Goal: Task Accomplishment & Management: Submit feedback/report problem

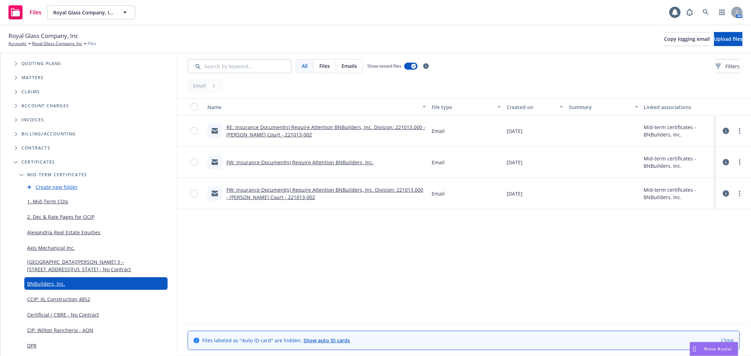
scroll to position [117, 0]
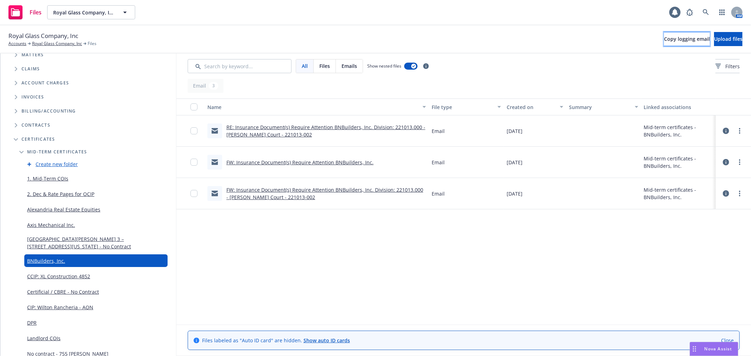
click at [664, 40] on span "Copy logging email" at bounding box center [687, 39] width 46 height 7
click at [714, 37] on span "Upload files" at bounding box center [728, 39] width 29 height 7
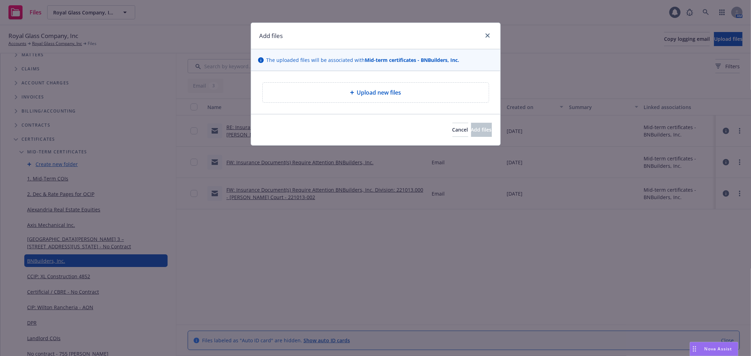
click at [407, 92] on div "Upload new files" at bounding box center [375, 92] width 215 height 8
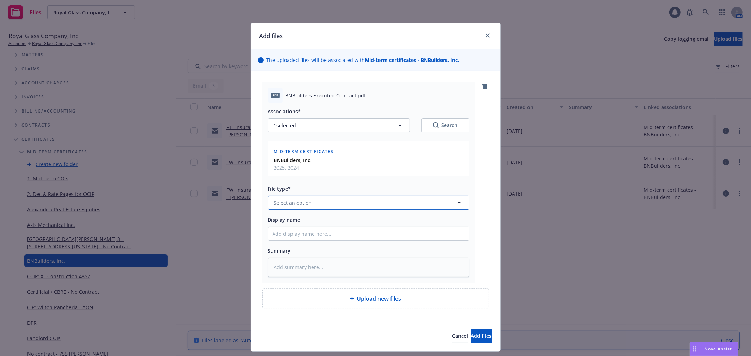
click at [306, 208] on button "Select an option" at bounding box center [368, 203] width 201 height 14
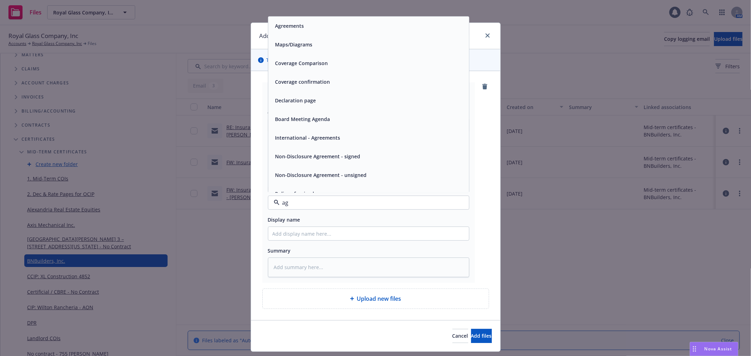
type input "agr"
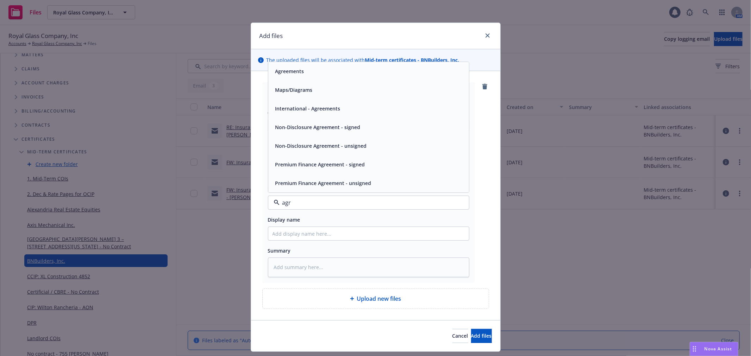
click at [323, 74] on div "Agreements" at bounding box center [369, 72] width 192 height 10
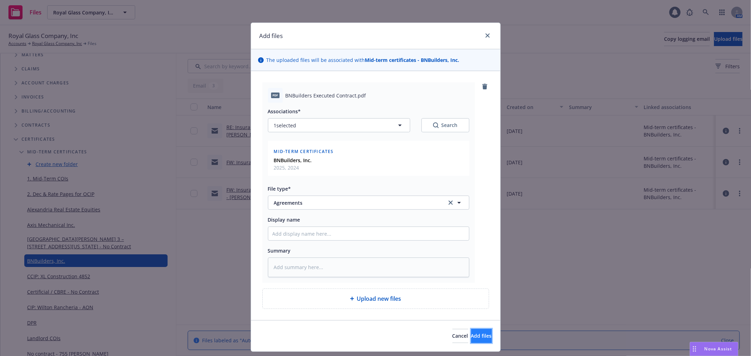
click at [471, 336] on span "Add files" at bounding box center [481, 336] width 21 height 7
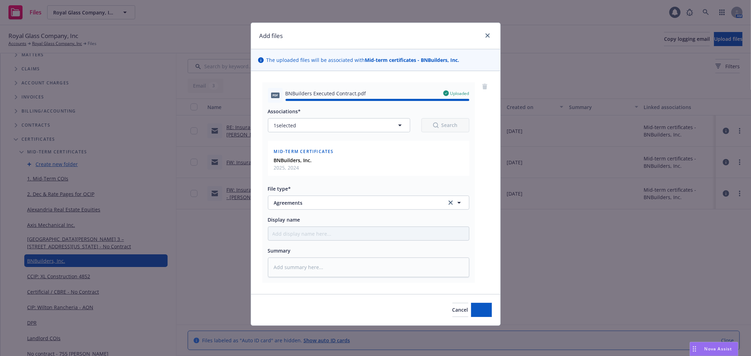
type textarea "x"
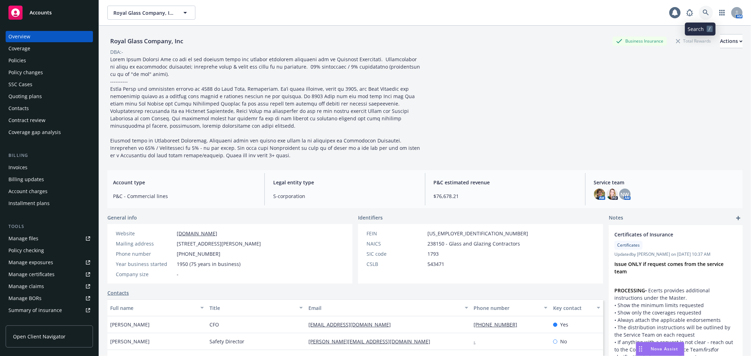
click at [703, 11] on icon at bounding box center [706, 13] width 6 height 6
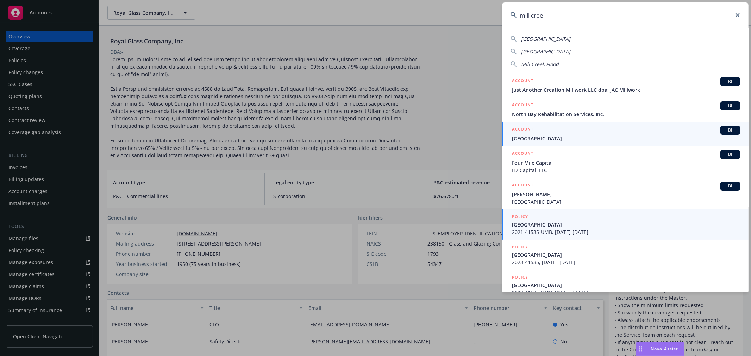
type input "mill cree"
click at [572, 223] on span "Mill Creek Apartments" at bounding box center [626, 224] width 228 height 7
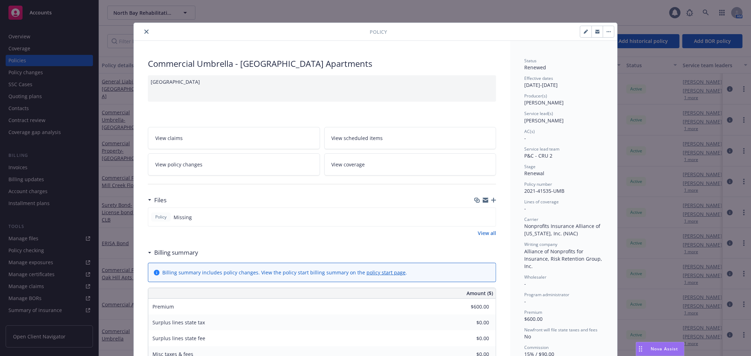
click at [145, 29] on button "close" at bounding box center [146, 31] width 8 height 8
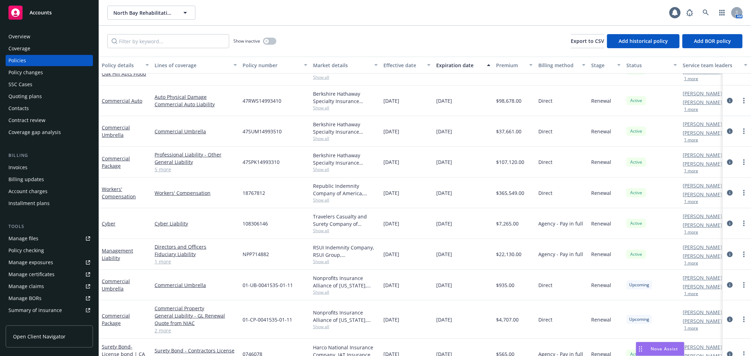
scroll to position [207, 0]
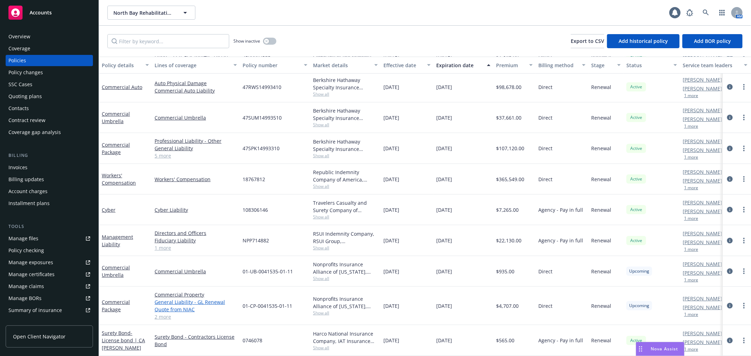
click at [197, 299] on link "General Liability - GL Renewal Quote from NIAC" at bounding box center [196, 306] width 82 height 15
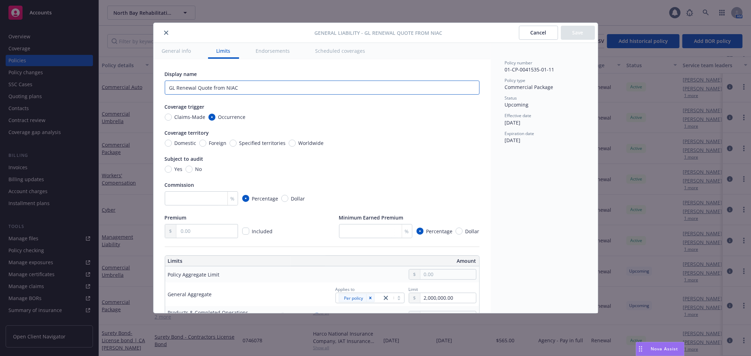
click at [228, 91] on input "GL Renewal Quote from NIAC" at bounding box center [322, 88] width 315 height 14
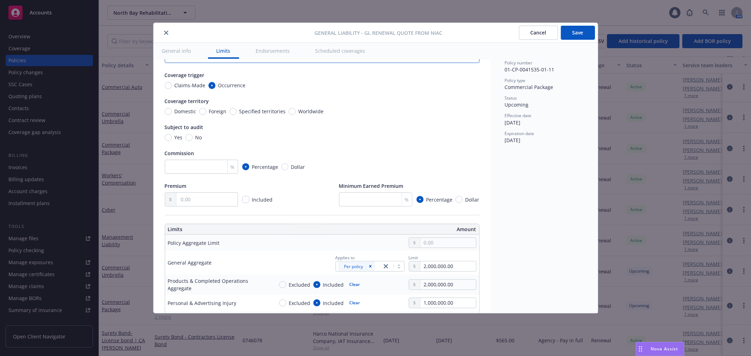
scroll to position [78, 0]
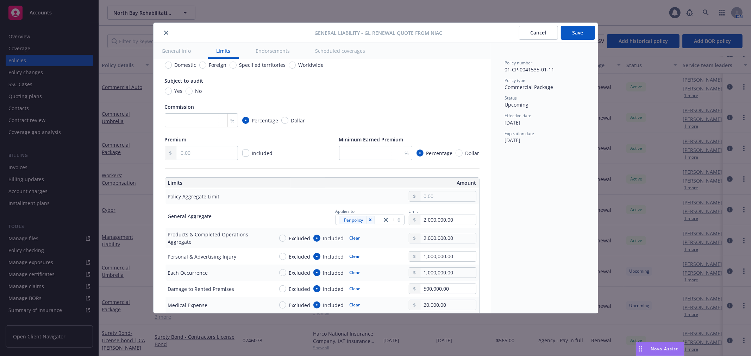
click at [583, 32] on button "Save" at bounding box center [578, 33] width 34 height 14
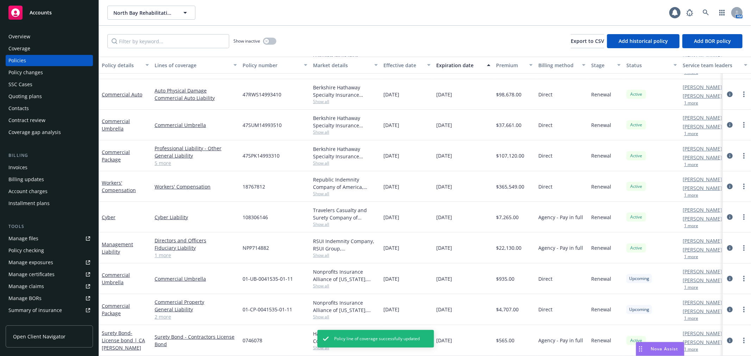
scroll to position [200, 0]
click at [164, 314] on link "2 more" at bounding box center [196, 317] width 82 height 7
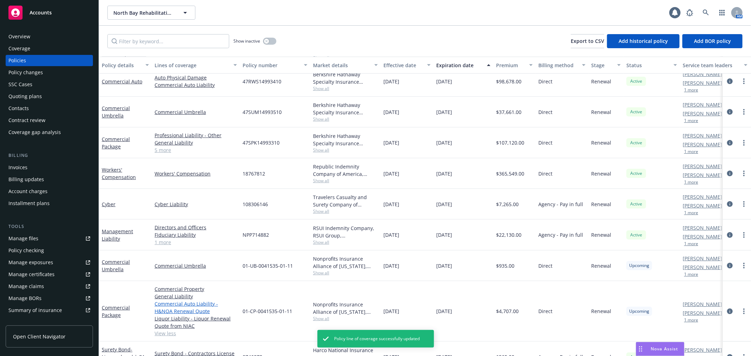
click at [194, 304] on link "Commercial Auto Liability - H&NOA Renewal Quote" at bounding box center [196, 307] width 82 height 15
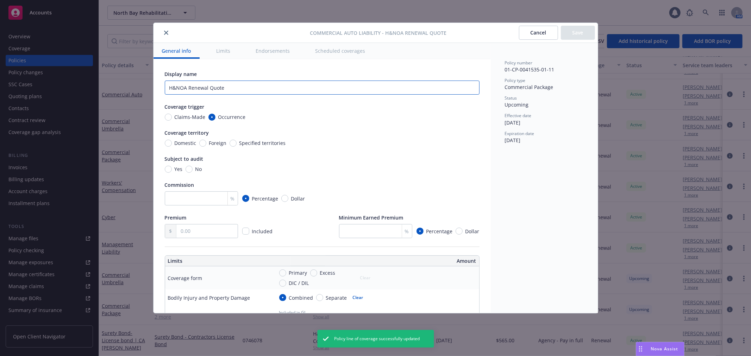
drag, startPoint x: 188, startPoint y: 87, endPoint x: 266, endPoint y: 89, distance: 77.5
click at [265, 87] on input "H&NOA Renewal Quote" at bounding box center [322, 88] width 315 height 14
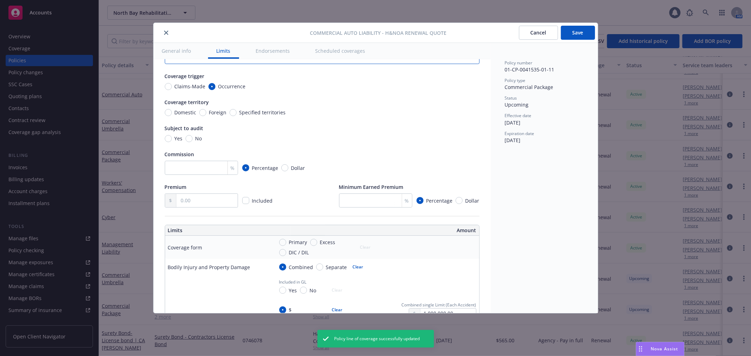
scroll to position [78, 0]
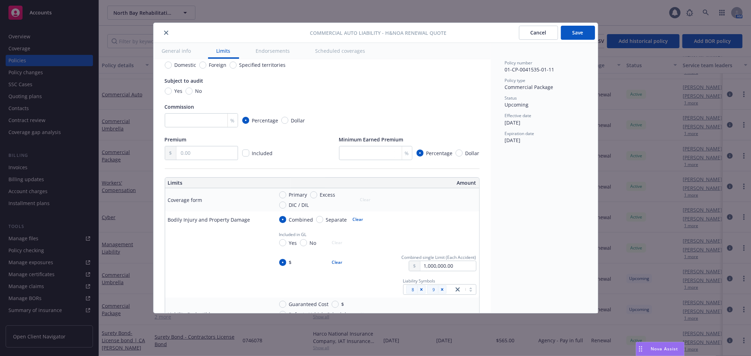
type input "H&NOA"
click at [582, 37] on button "Save" at bounding box center [578, 33] width 34 height 14
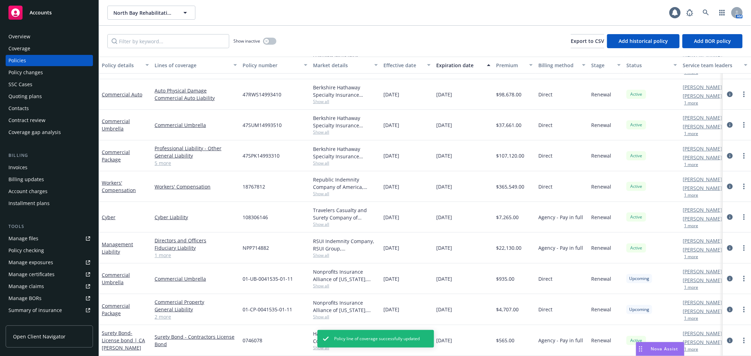
click at [163, 314] on link "2 more" at bounding box center [196, 317] width 82 height 7
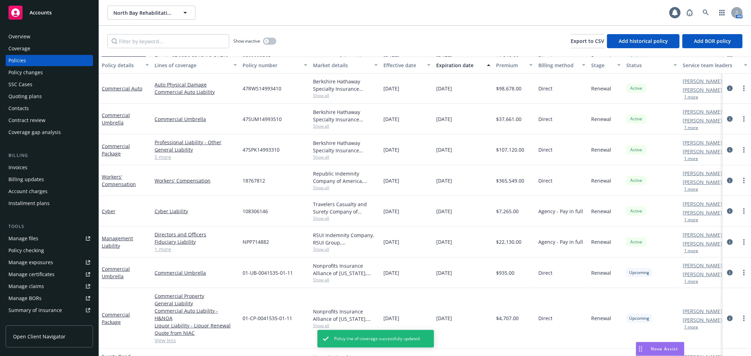
scroll to position [207, 0]
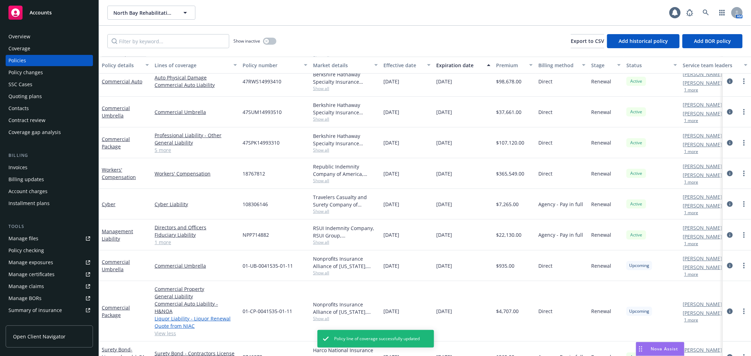
click at [179, 315] on link "Liquor Liability - Liquor Renewal Quote from NIAC" at bounding box center [196, 322] width 82 height 15
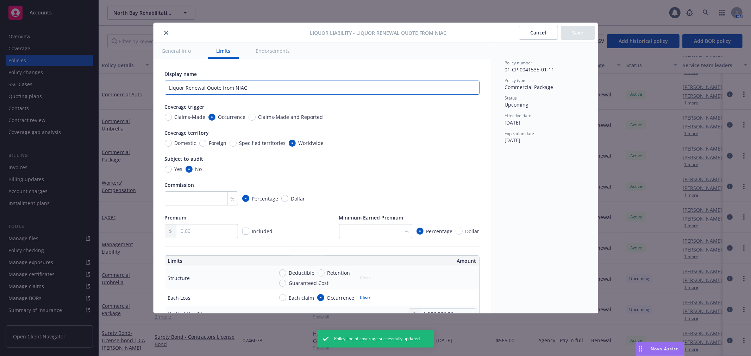
drag, startPoint x: 185, startPoint y: 87, endPoint x: 270, endPoint y: 85, distance: 85.3
click at [270, 85] on input "Liquor Renewal Quote from NIAC" at bounding box center [322, 88] width 315 height 14
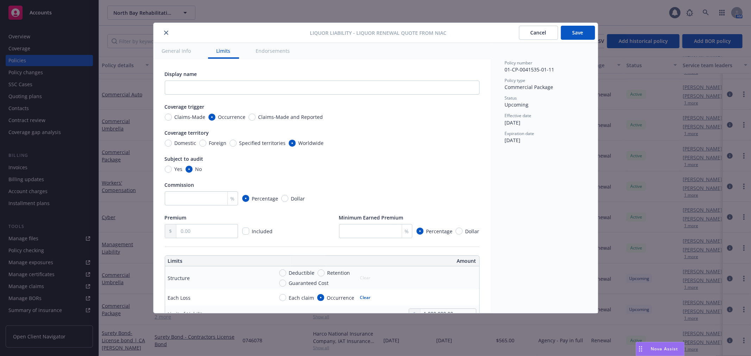
click at [580, 27] on button "Save" at bounding box center [578, 33] width 34 height 14
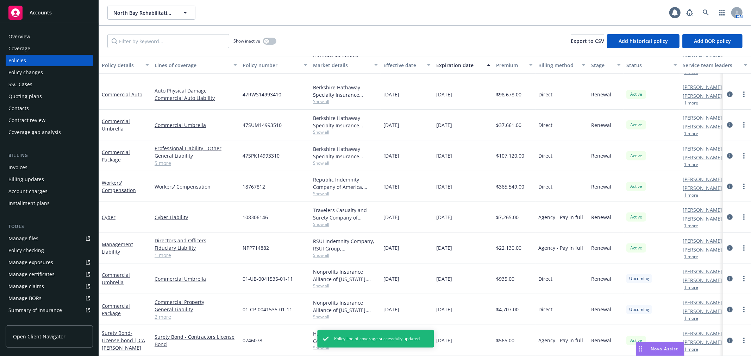
click at [163, 314] on link "2 more" at bounding box center [196, 317] width 82 height 7
click at [46, 236] on link "Manage files" at bounding box center [49, 238] width 87 height 11
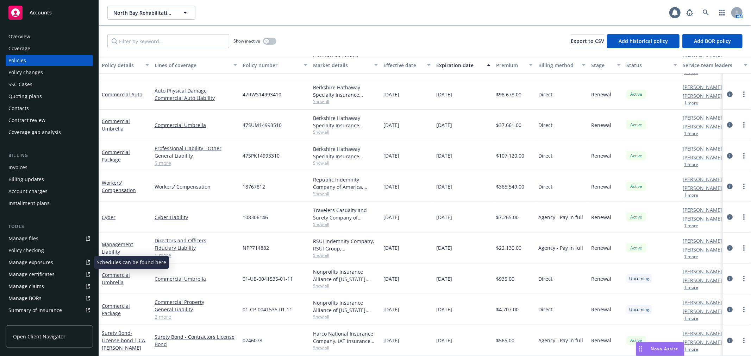
click at [56, 272] on link "Manage certificates" at bounding box center [49, 274] width 87 height 11
click at [120, 272] on link "Commercial Umbrella" at bounding box center [116, 279] width 28 height 14
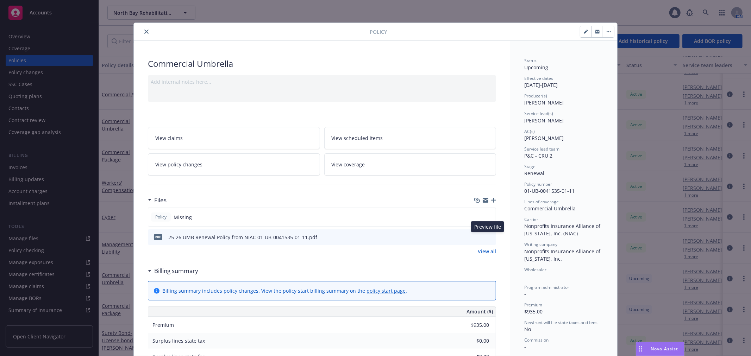
click at [488, 235] on icon "preview file" at bounding box center [489, 237] width 6 height 5
click at [480, 249] on link "View all" at bounding box center [487, 251] width 18 height 7
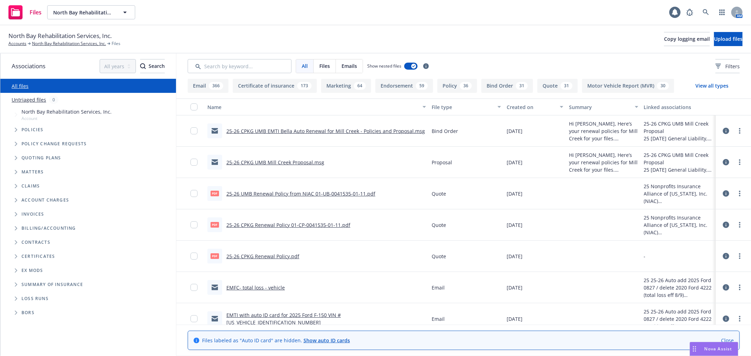
click at [15, 255] on icon "Folder Tree Example" at bounding box center [16, 257] width 3 height 4
click at [20, 283] on icon "Folder Tree Example" at bounding box center [21, 283] width 3 height 4
click at [32, 327] on link "25-26" at bounding box center [33, 325] width 13 height 7
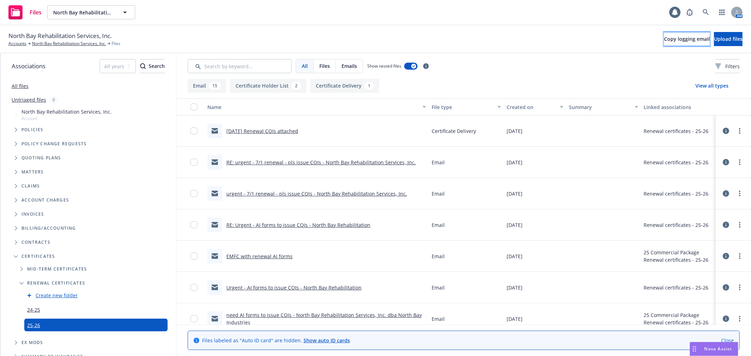
click at [664, 43] on button "Copy logging email" at bounding box center [687, 39] width 46 height 14
click at [664, 35] on button "Copy logging email" at bounding box center [687, 39] width 46 height 14
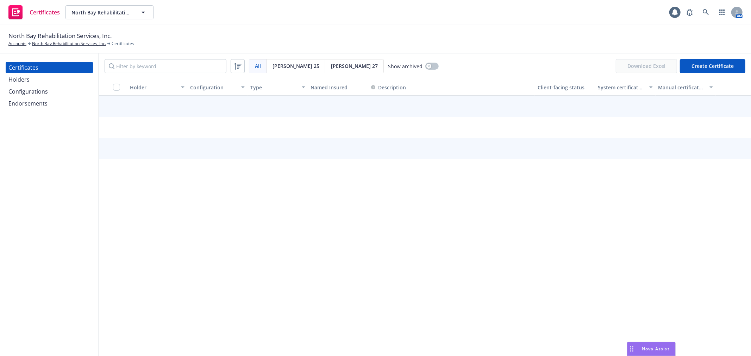
click at [47, 87] on div "Configurations" at bounding box center [27, 91] width 39 height 11
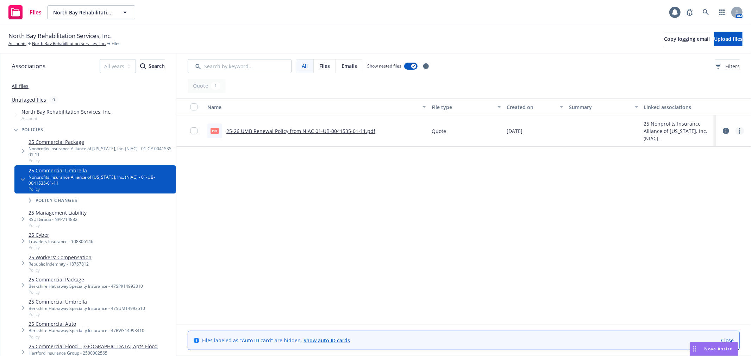
click at [740, 131] on link "more" at bounding box center [740, 131] width 8 height 8
click at [711, 173] on link "Edit" at bounding box center [709, 174] width 70 height 14
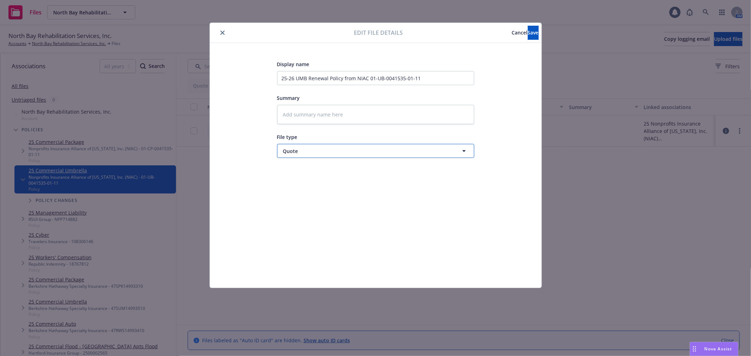
click at [342, 151] on span "Quote" at bounding box center [362, 151] width 159 height 7
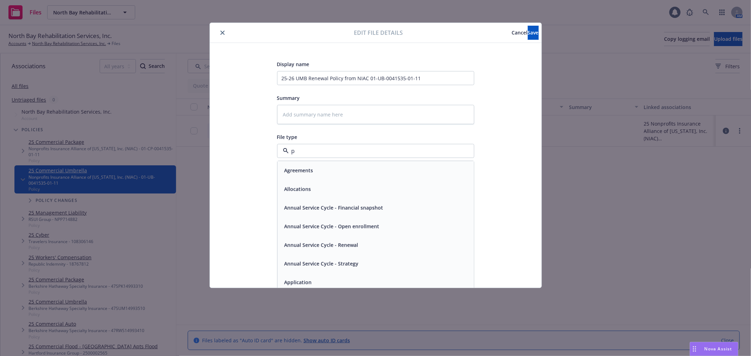
type input "po"
click at [308, 172] on div "Policy" at bounding box center [376, 171] width 188 height 10
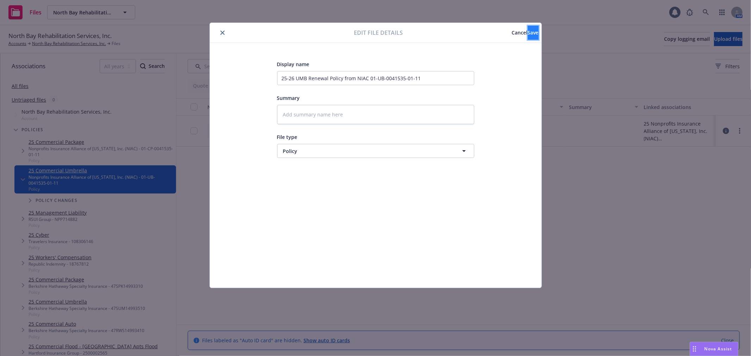
click at [528, 33] on span "Save" at bounding box center [533, 32] width 11 height 7
type textarea "x"
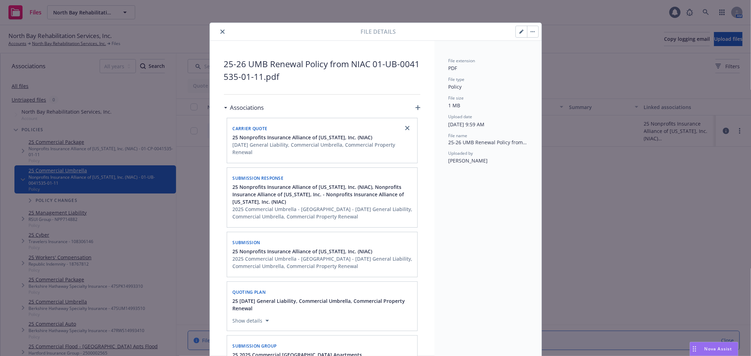
click at [221, 30] on icon "close" at bounding box center [223, 32] width 4 height 4
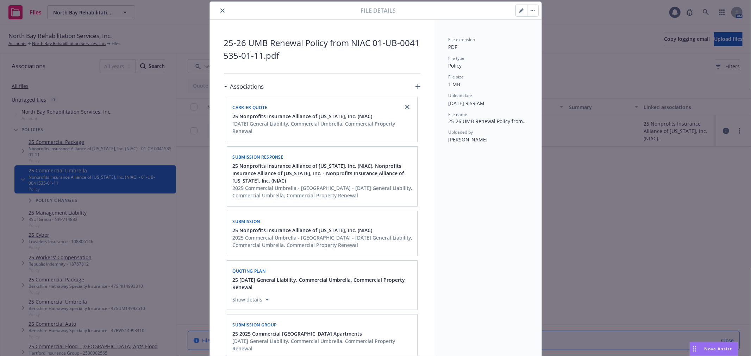
click at [221, 11] on icon "close" at bounding box center [223, 10] width 4 height 4
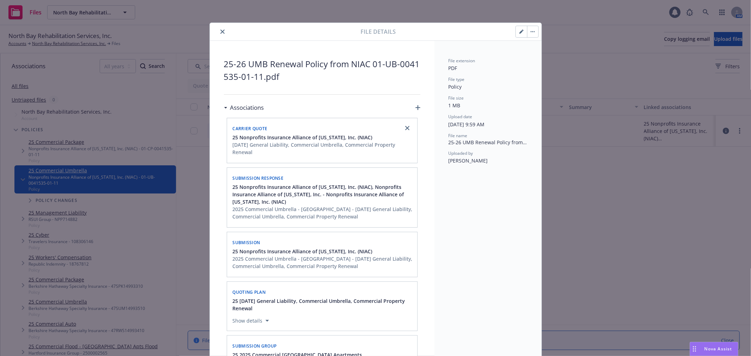
scroll to position [21, 0]
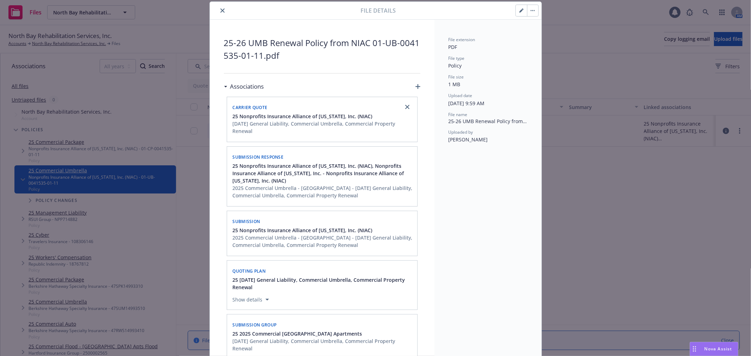
click at [221, 10] on icon "close" at bounding box center [223, 10] width 4 height 4
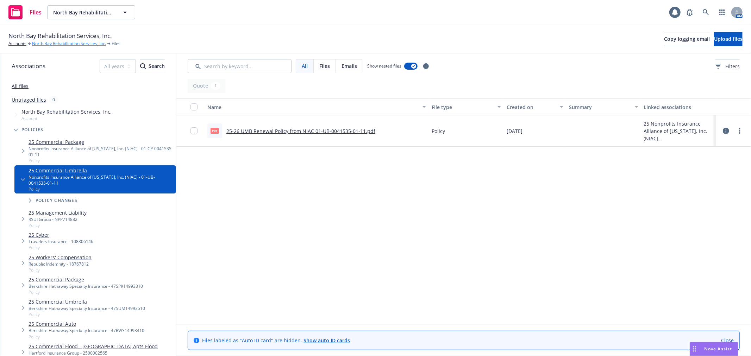
click at [39, 45] on link "North Bay Rehabilitation Services, Inc." at bounding box center [69, 44] width 74 height 6
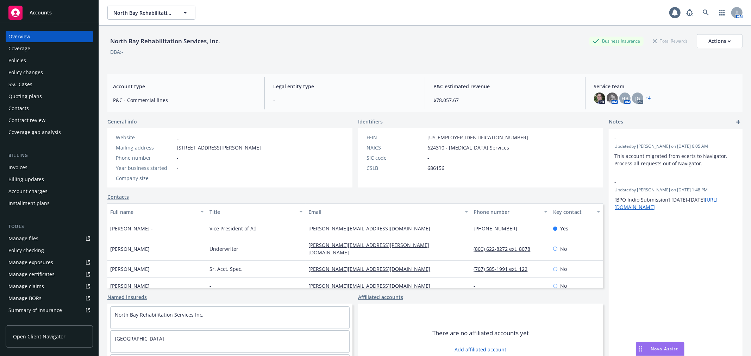
click at [41, 58] on div "Policies" at bounding box center [49, 60] width 82 height 11
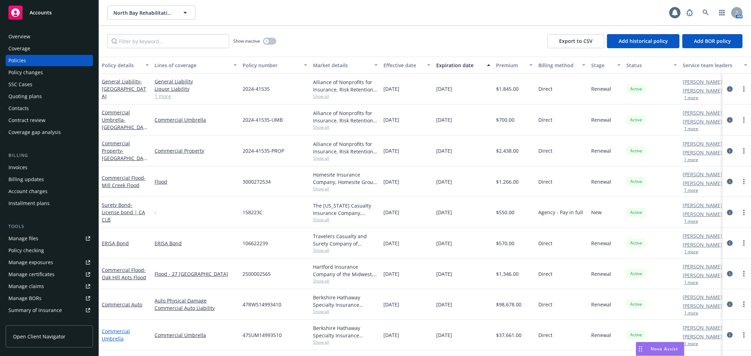
click at [113, 333] on link "Commercial Umbrella" at bounding box center [116, 335] width 28 height 14
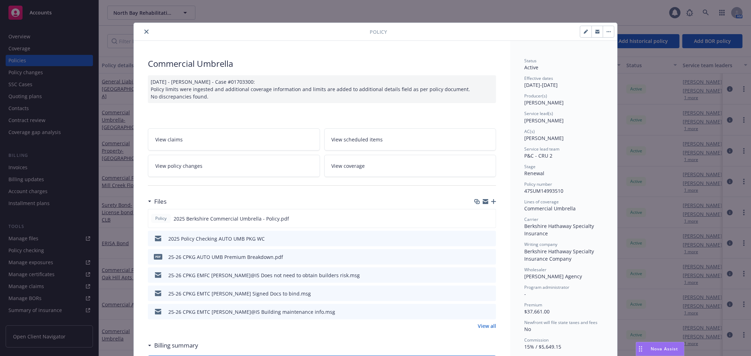
click at [144, 30] on icon "close" at bounding box center [146, 32] width 4 height 4
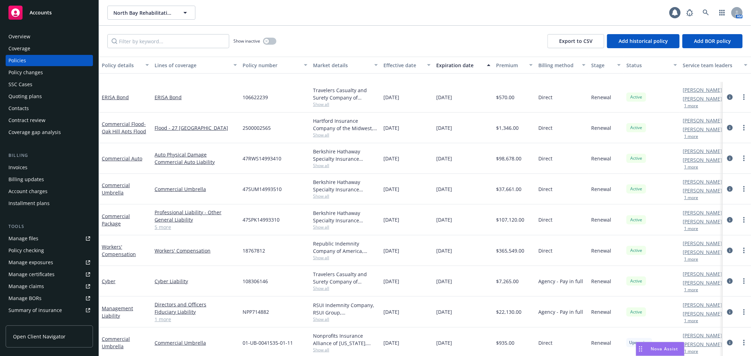
scroll to position [195, 0]
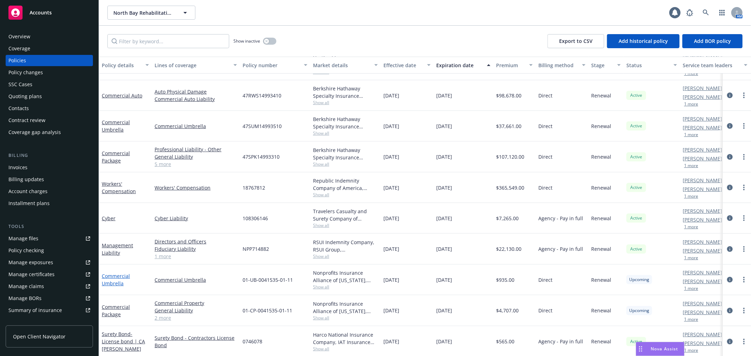
click at [114, 277] on link "Commercial Umbrella" at bounding box center [116, 280] width 28 height 14
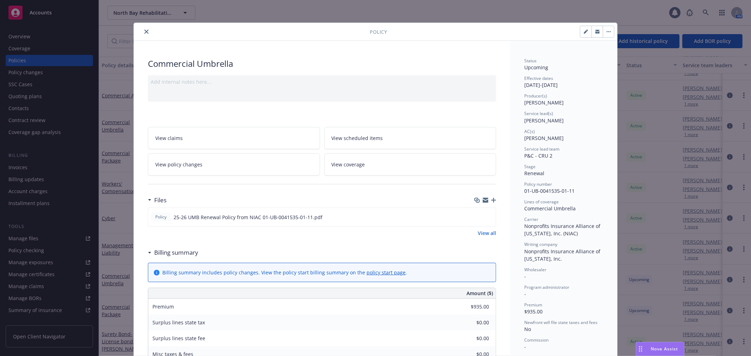
click at [584, 33] on icon "button" at bounding box center [586, 32] width 4 height 4
select select "RENEWAL"
select select "12"
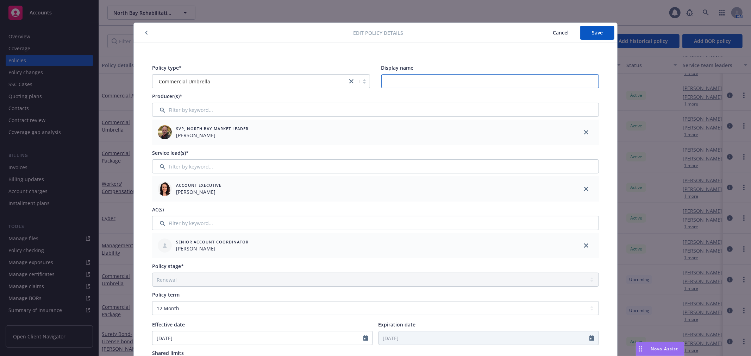
click at [450, 78] on input "Display name" at bounding box center [490, 81] width 218 height 14
paste input "[GEOGRAPHIC_DATA]"
type input "Mill Creek Apartments"
click at [597, 30] on span "Save" at bounding box center [597, 32] width 11 height 7
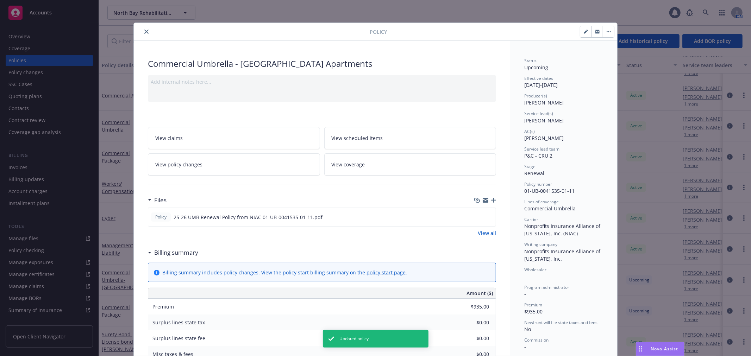
click at [398, 159] on link "View coverage" at bounding box center [410, 165] width 172 height 22
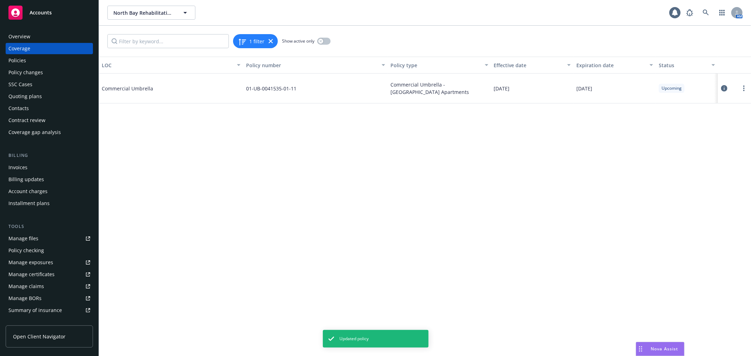
click at [723, 90] on icon at bounding box center [724, 88] width 6 height 6
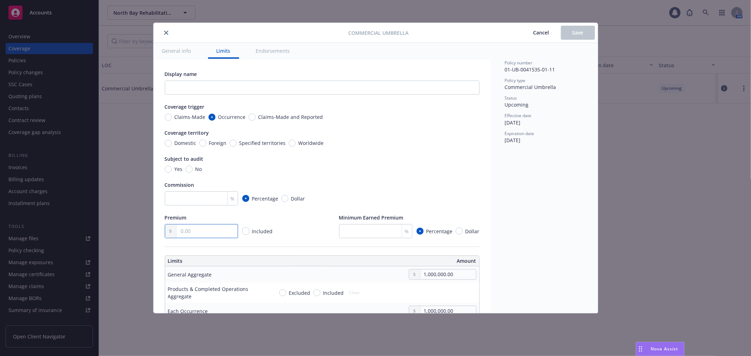
click at [217, 229] on input "text" at bounding box center [206, 231] width 61 height 13
type textarea "x"
type input "9.00"
type textarea "x"
type input "93.00"
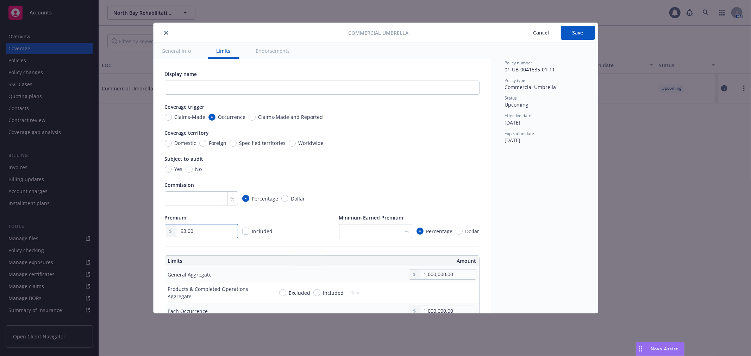
type textarea "x"
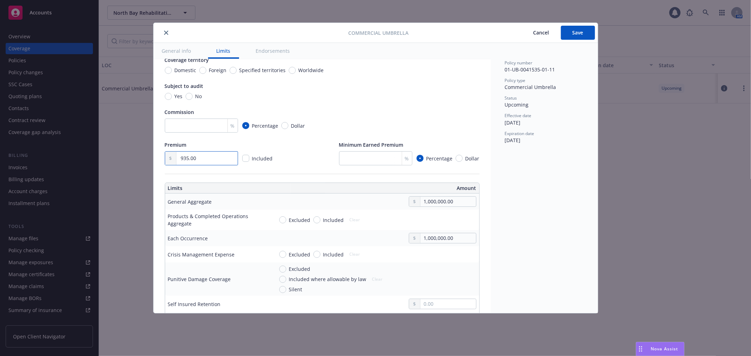
scroll to position [78, 0]
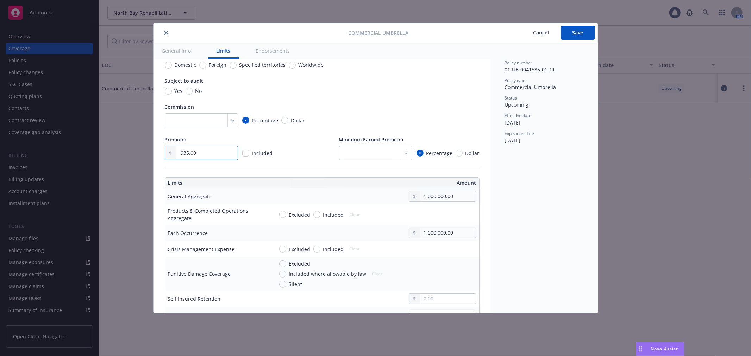
type input "935.00"
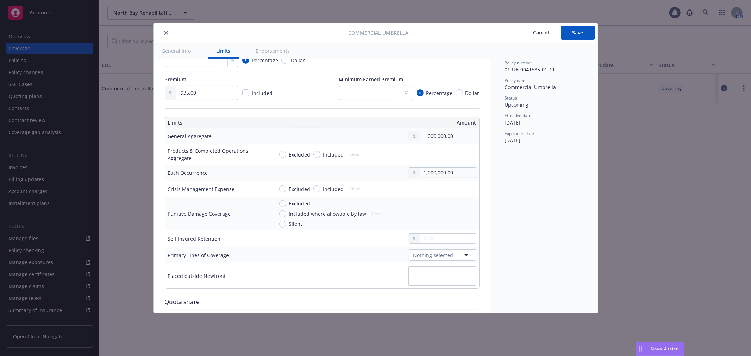
scroll to position [156, 0]
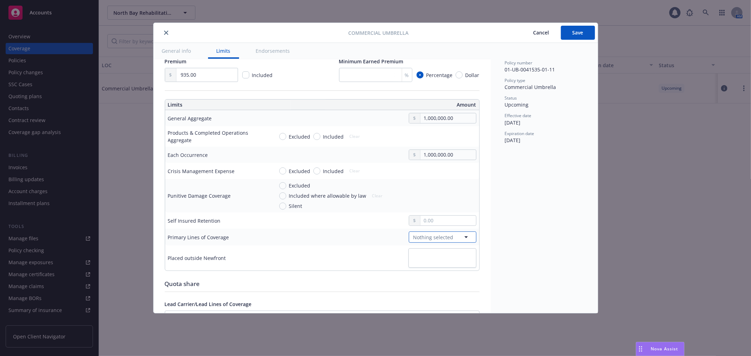
click at [435, 237] on span "Nothing selected" at bounding box center [434, 237] width 40 height 7
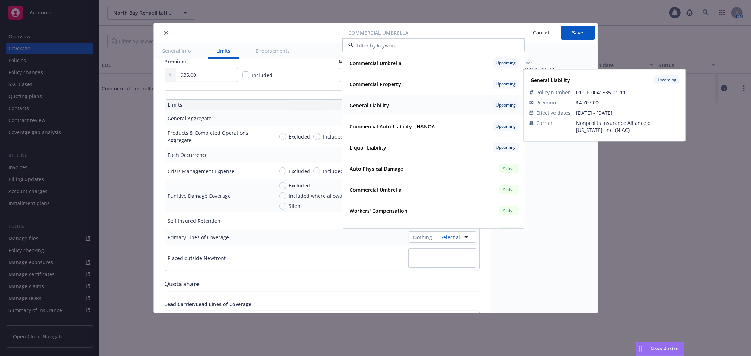
click at [414, 108] on div "General Liability Upcoming" at bounding box center [433, 105] width 173 height 12
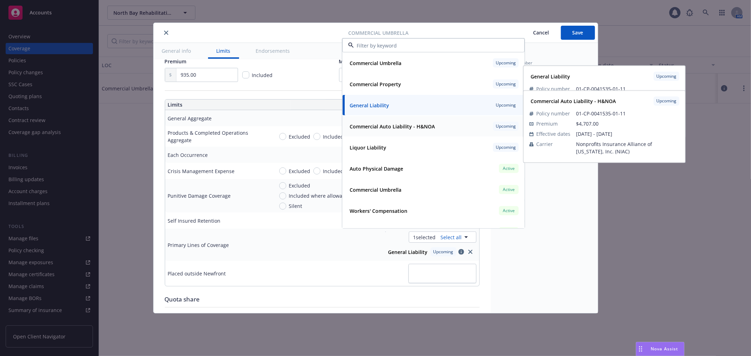
click at [414, 126] on strong "Commercial Auto Liability - H&NOA" at bounding box center [392, 126] width 85 height 7
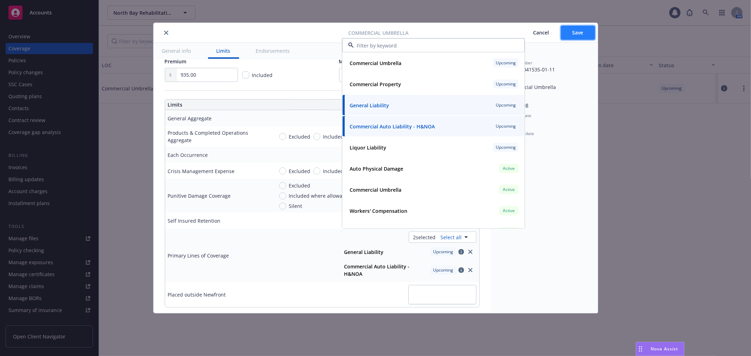
click at [573, 30] on span "Save" at bounding box center [578, 32] width 11 height 7
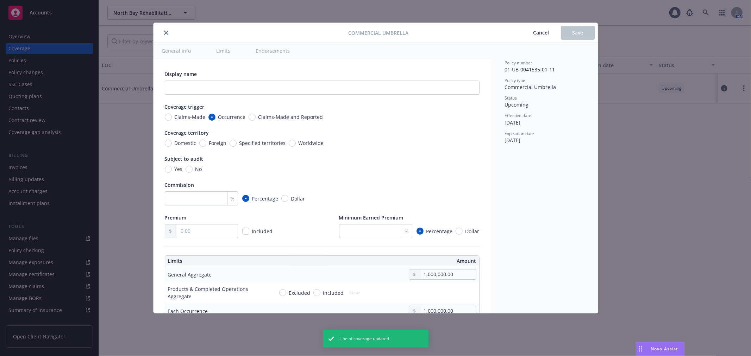
type textarea "x"
type input "935.00"
click at [166, 32] on icon "close" at bounding box center [166, 33] width 4 height 4
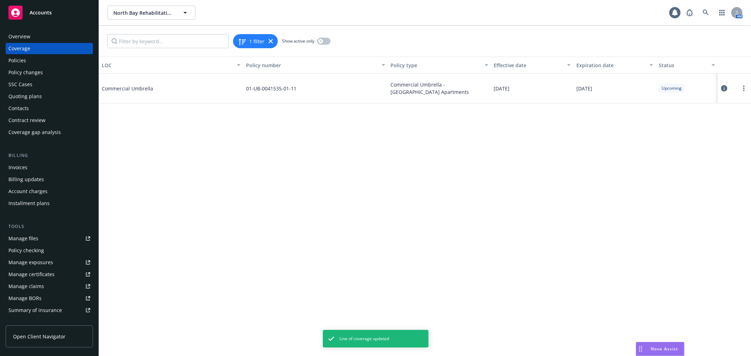
click at [724, 88] on icon at bounding box center [724, 88] width 6 height 6
type textarea "x"
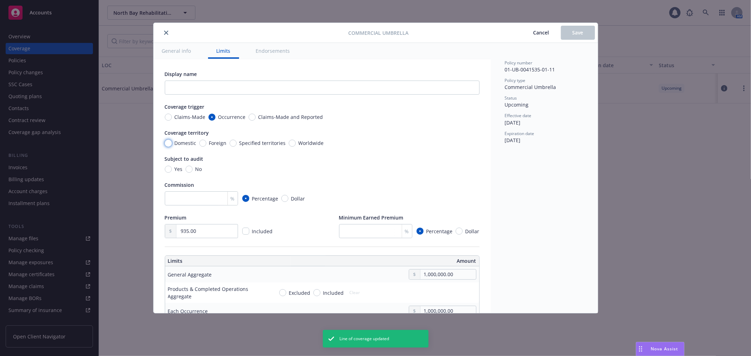
click at [170, 142] on input "Domestic" at bounding box center [168, 143] width 7 height 7
radio input "true"
type textarea "x"
click at [186, 170] on input "No" at bounding box center [189, 169] width 7 height 7
radio input "true"
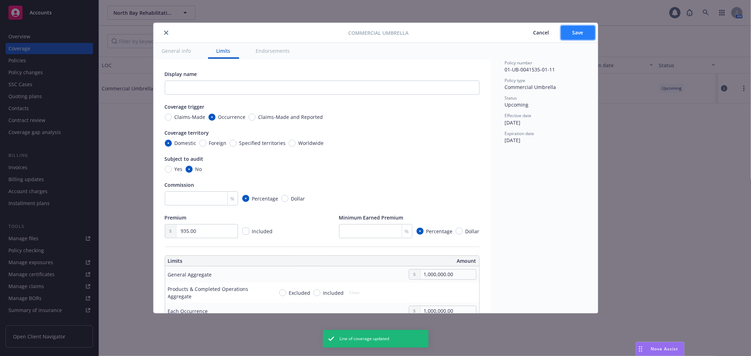
click at [589, 35] on button "Save" at bounding box center [578, 33] width 34 height 14
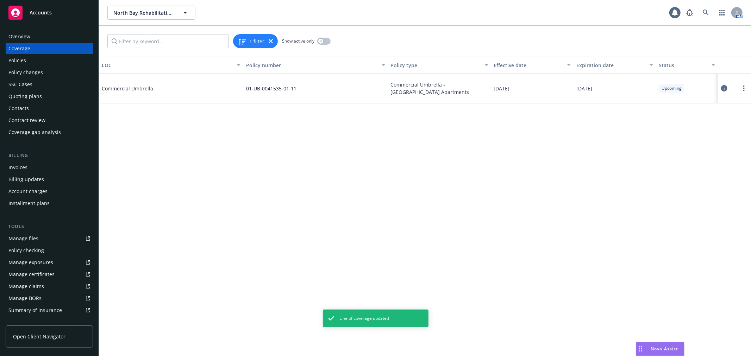
type textarea "x"
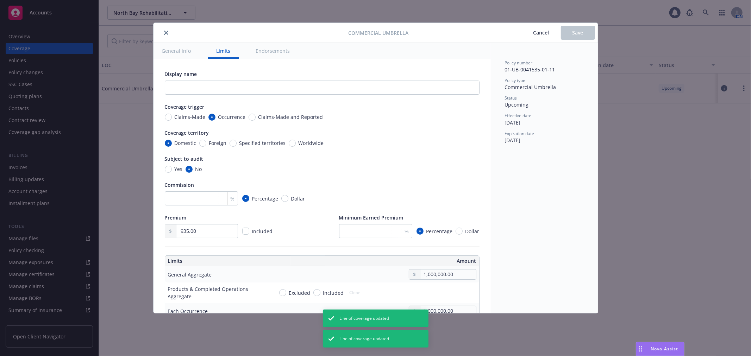
click at [168, 32] on button "close" at bounding box center [166, 33] width 8 height 8
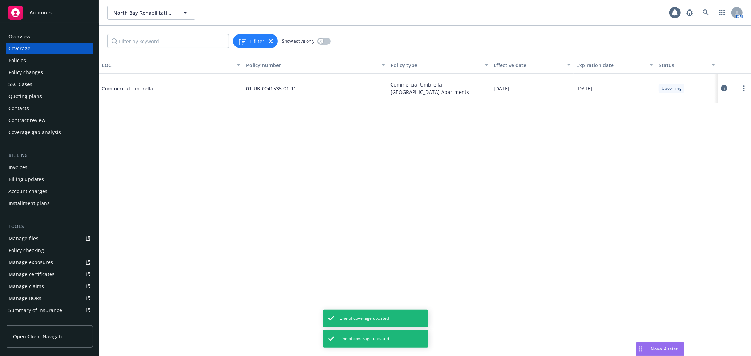
click at [61, 64] on div "Policies" at bounding box center [49, 60] width 82 height 11
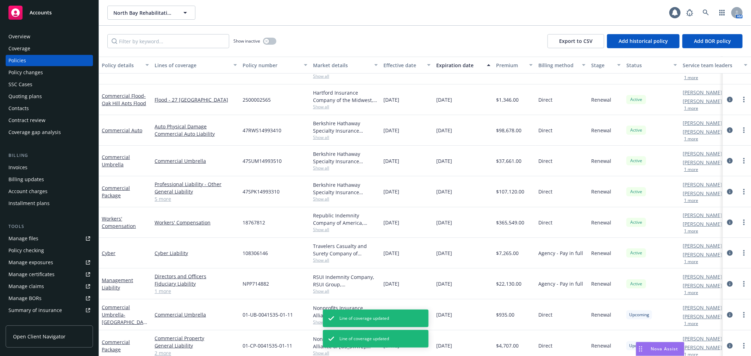
scroll to position [161, 0]
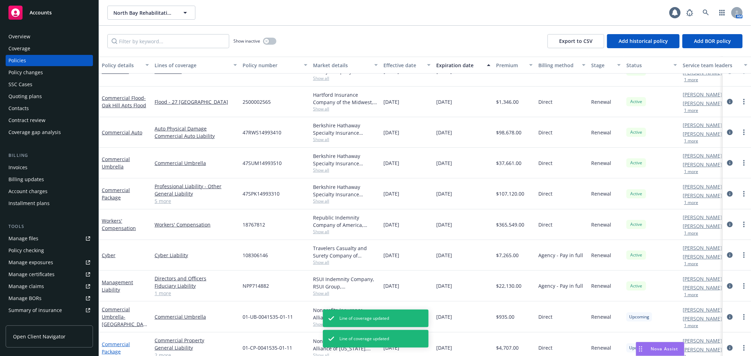
click at [114, 343] on link "Commercial Package" at bounding box center [116, 348] width 28 height 14
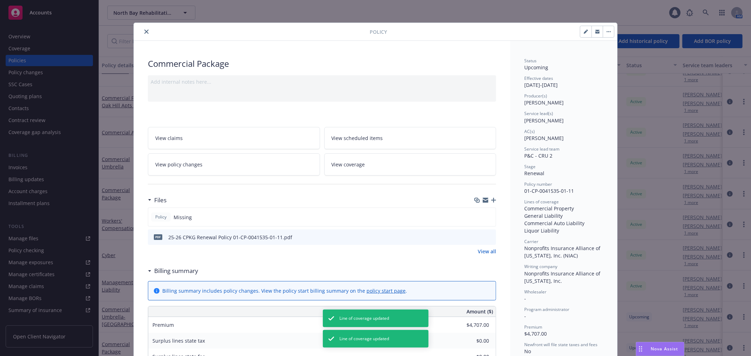
click at [581, 33] on button "button" at bounding box center [586, 31] width 11 height 11
select select "RENEWAL"
select select "12"
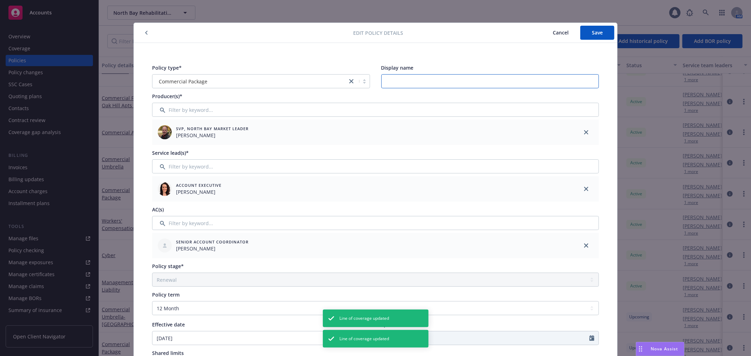
click at [403, 79] on input "Display name" at bounding box center [490, 81] width 218 height 14
paste input "Mill Creek Apartments"
type input "Mill Creek Apartments"
click at [592, 36] on button "Save" at bounding box center [598, 33] width 34 height 14
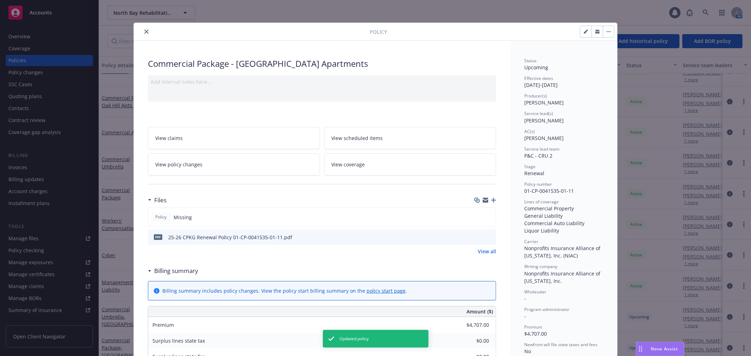
click at [479, 252] on link "View all" at bounding box center [487, 251] width 18 height 7
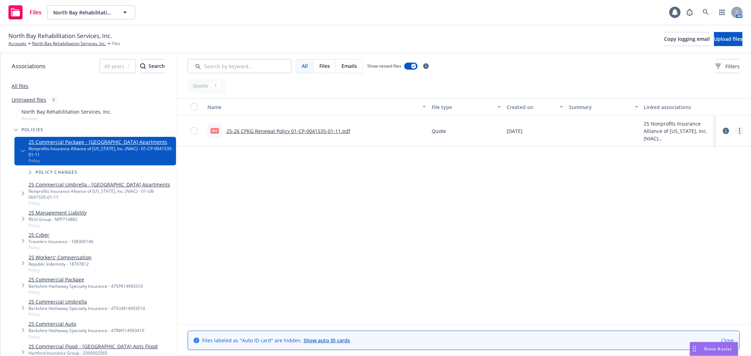
click at [740, 132] on icon "more" at bounding box center [739, 131] width 1 height 6
click at [712, 171] on link "Edit" at bounding box center [709, 174] width 70 height 14
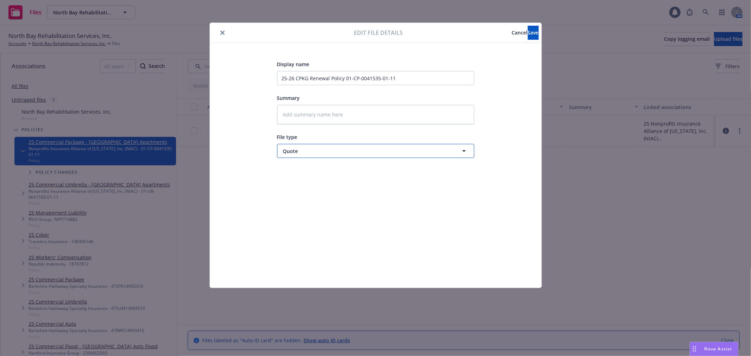
click at [339, 153] on span "Quote" at bounding box center [362, 151] width 159 height 7
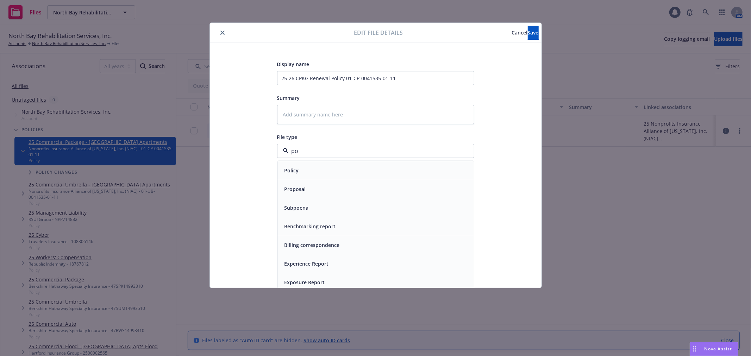
type input "pol"
click at [335, 173] on div "Policy" at bounding box center [376, 171] width 188 height 10
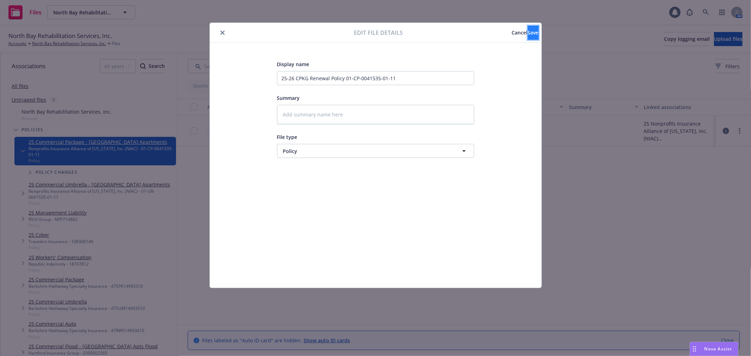
click at [533, 29] on button "Save" at bounding box center [533, 33] width 11 height 14
type textarea "x"
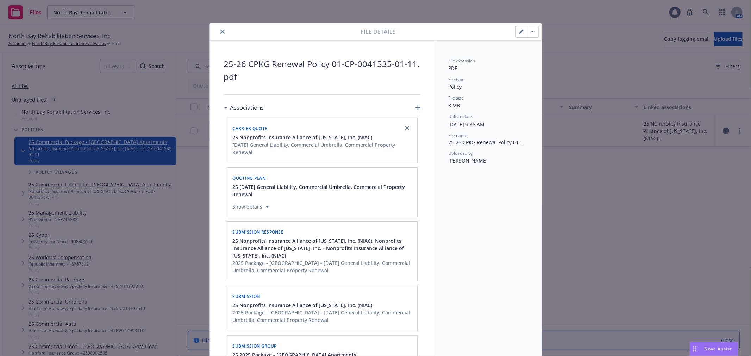
click at [221, 33] on icon "close" at bounding box center [223, 32] width 4 height 4
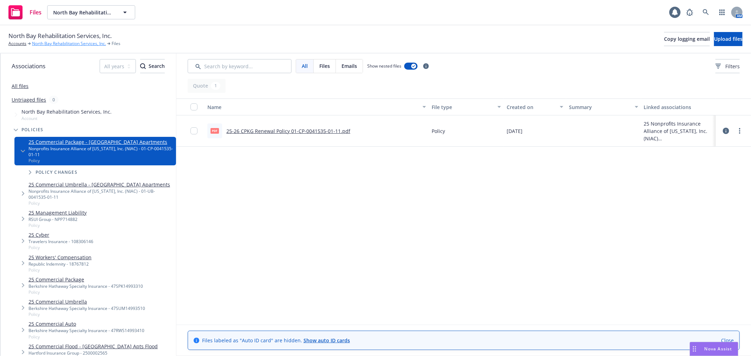
click at [46, 44] on link "North Bay Rehabilitation Services, Inc." at bounding box center [69, 44] width 74 height 6
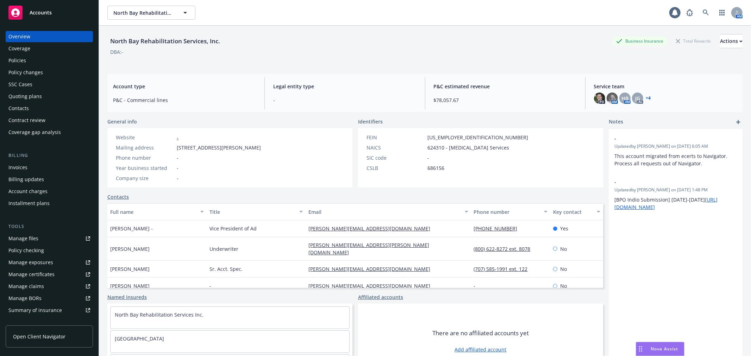
click at [35, 60] on div "Policies" at bounding box center [49, 60] width 82 height 11
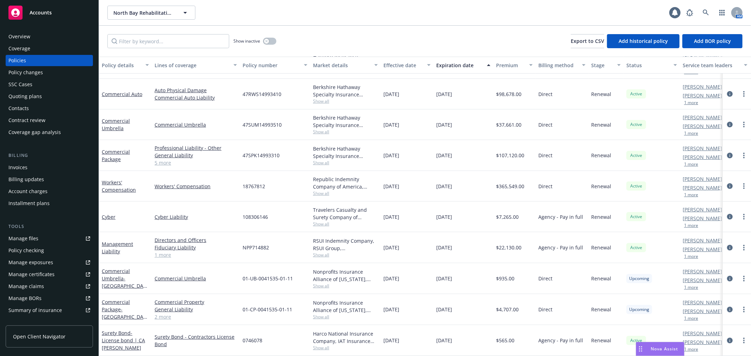
scroll to position [201, 0]
click at [123, 306] on span "- [GEOGRAPHIC_DATA] Apartments" at bounding box center [124, 316] width 45 height 21
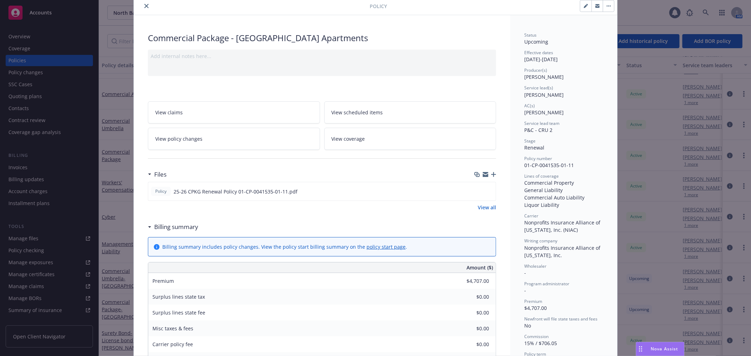
scroll to position [39, 0]
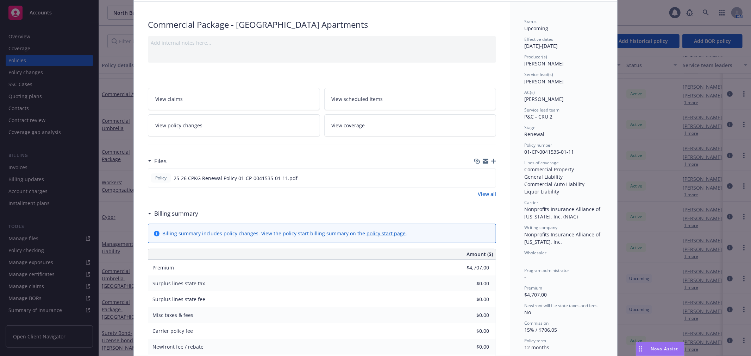
click at [425, 129] on link "View coverage" at bounding box center [410, 125] width 172 height 22
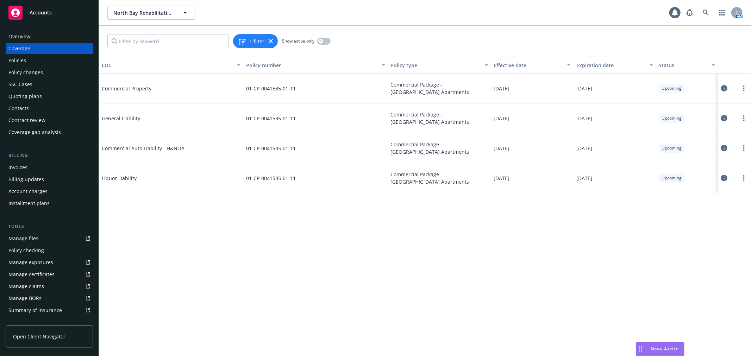
click at [724, 119] on icon at bounding box center [724, 118] width 6 height 6
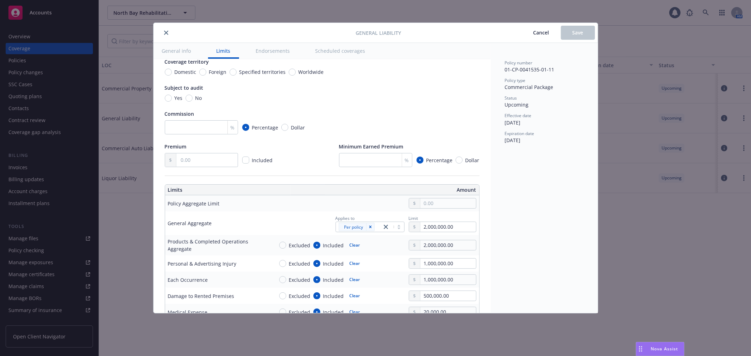
scroll to position [78, 0]
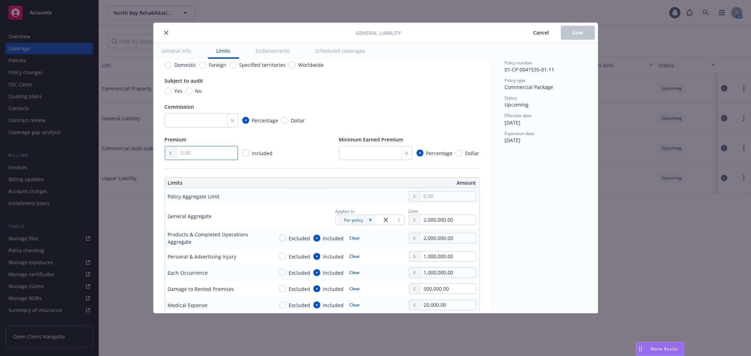
click at [212, 155] on input "text" at bounding box center [206, 153] width 61 height 13
type input "1,705.00"
click at [580, 33] on span "Save" at bounding box center [578, 32] width 11 height 7
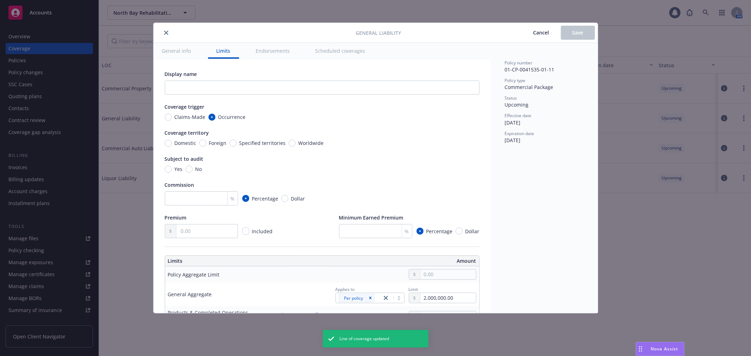
type input "1,705.00"
click at [168, 141] on input "Domestic" at bounding box center [168, 143] width 7 height 7
radio input "true"
click at [191, 168] on input "No" at bounding box center [189, 169] width 7 height 7
radio input "true"
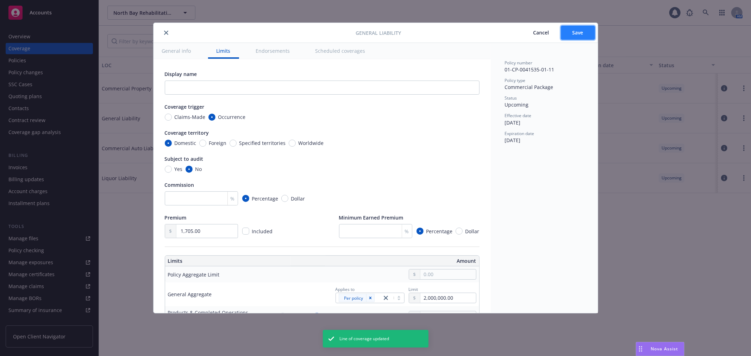
click at [585, 30] on button "Save" at bounding box center [578, 33] width 34 height 14
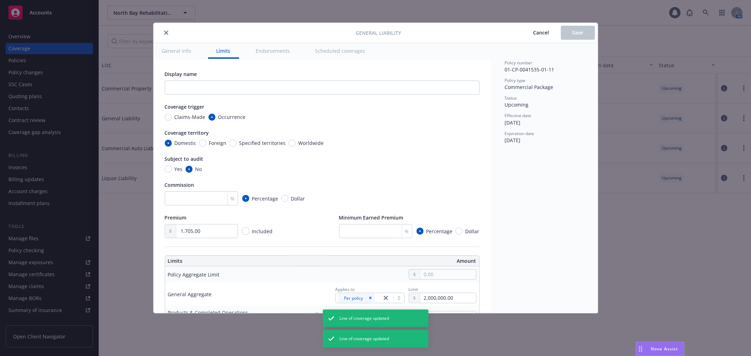
radio input "true"
click at [164, 33] on icon "close" at bounding box center [166, 33] width 4 height 4
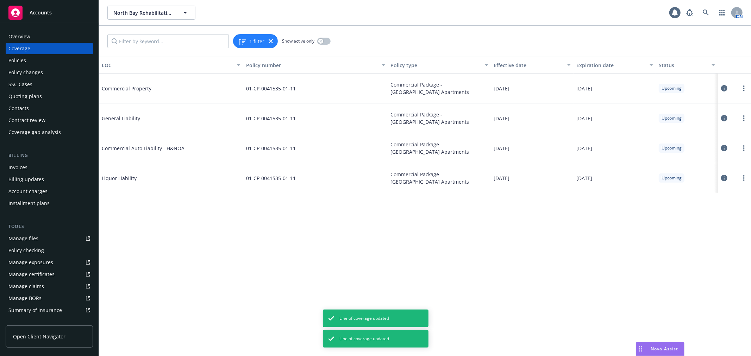
click at [726, 149] on icon at bounding box center [724, 148] width 6 height 6
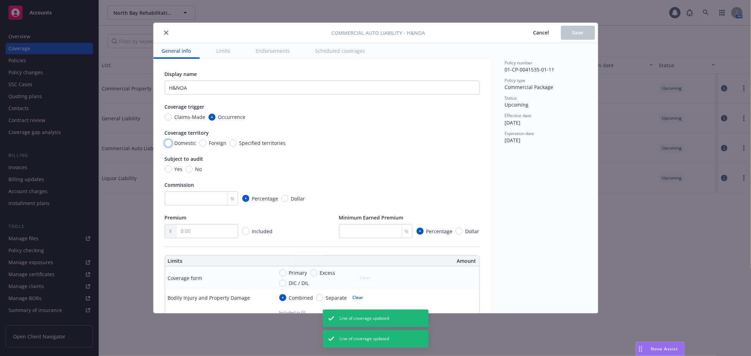
click at [169, 143] on input "Domestic" at bounding box center [168, 143] width 7 height 7
radio input "true"
click at [188, 167] on input "No" at bounding box center [189, 169] width 7 height 7
radio input "true"
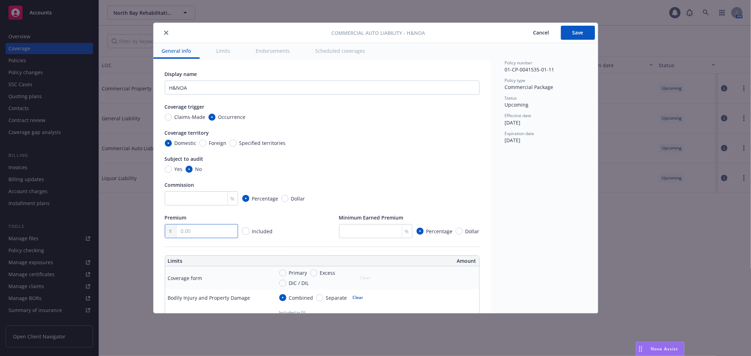
click at [202, 234] on input "text" at bounding box center [206, 231] width 61 height 13
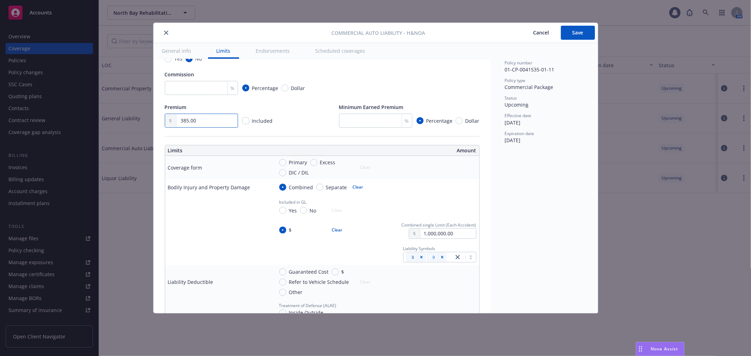
scroll to position [117, 0]
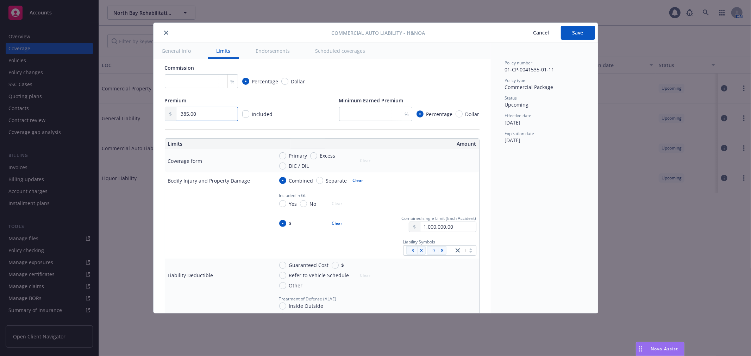
type input "385.00"
click at [285, 265] on input "Guaranteed Cost" at bounding box center [282, 265] width 7 height 7
radio input "true"
click at [576, 32] on span "Save" at bounding box center [578, 32] width 11 height 7
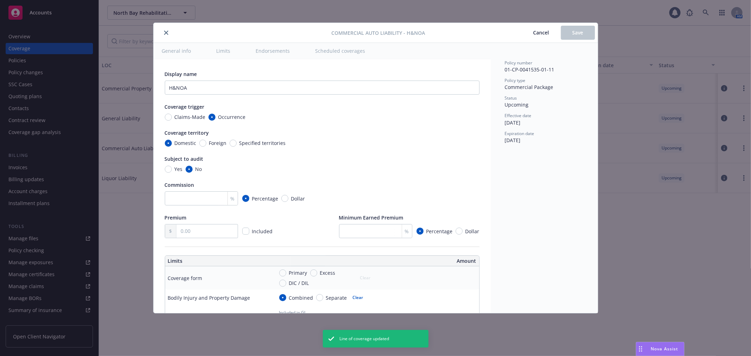
radio input "true"
type input "385.00"
radio input "true"
click at [168, 32] on icon "close" at bounding box center [166, 33] width 4 height 4
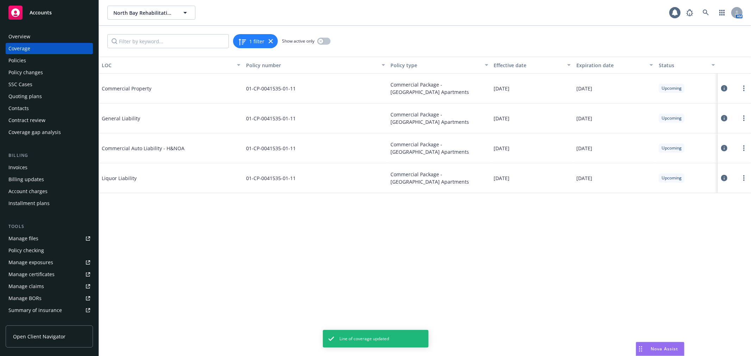
click at [724, 178] on icon at bounding box center [724, 178] width 6 height 6
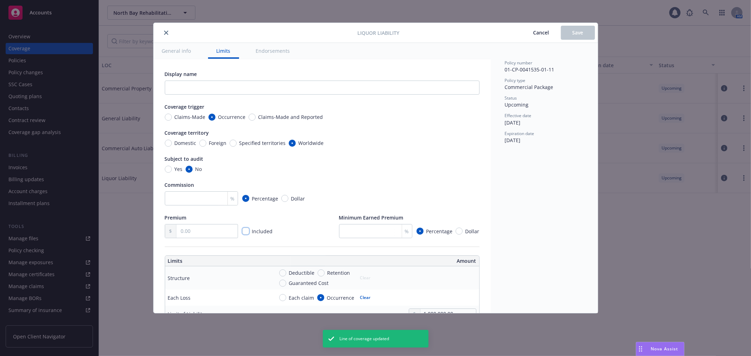
click at [247, 230] on input "checkbox" at bounding box center [245, 231] width 7 height 7
checkbox input "true"
click at [167, 142] on input "Domestic" at bounding box center [168, 143] width 7 height 7
radio input "true"
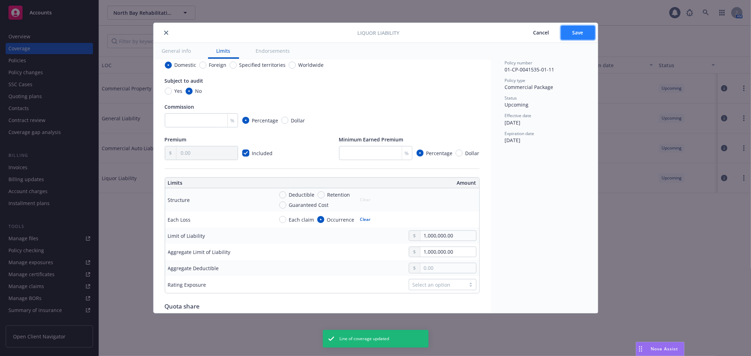
click at [580, 34] on span "Save" at bounding box center [578, 32] width 11 height 7
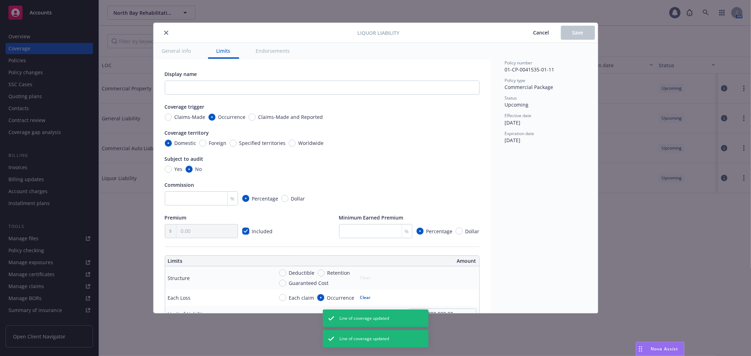
click at [168, 35] on button "close" at bounding box center [166, 33] width 8 height 8
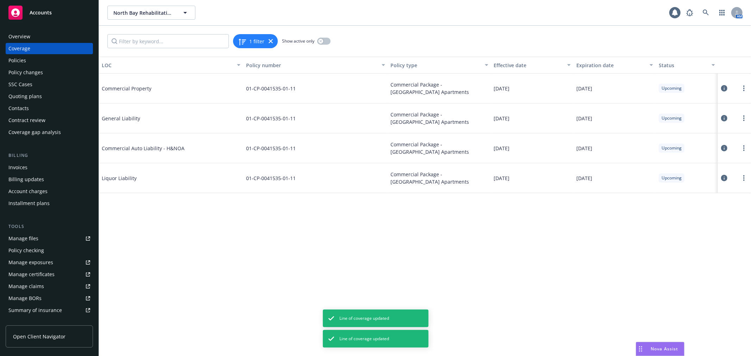
click at [723, 88] on icon at bounding box center [724, 88] width 6 height 6
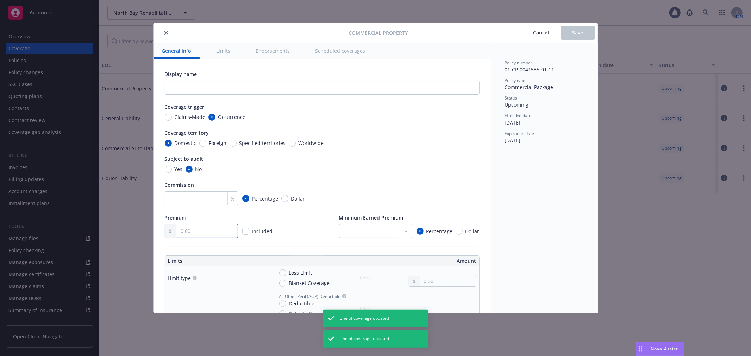
click at [216, 229] on input "text" at bounding box center [206, 231] width 61 height 13
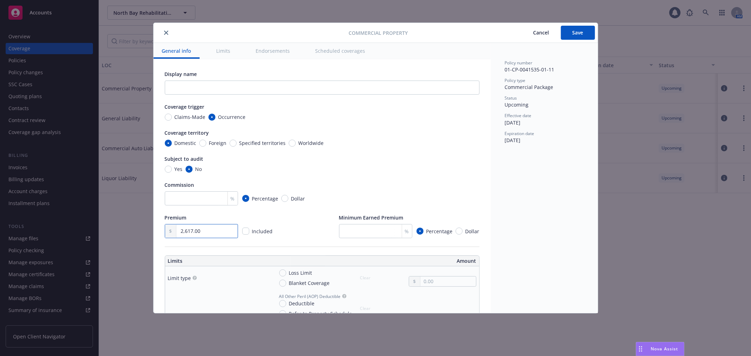
type input "2,617.00"
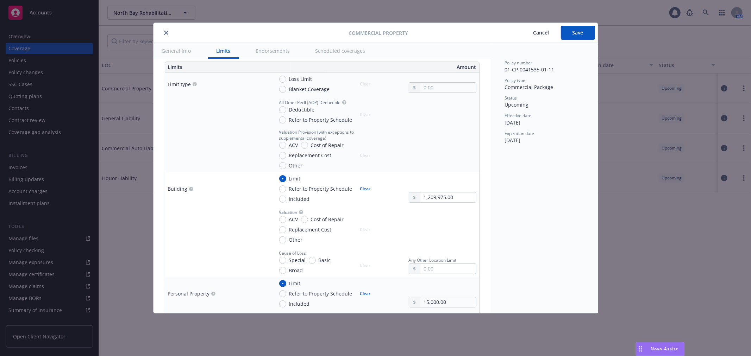
scroll to position [195, 0]
click at [283, 257] on input "Special" at bounding box center [282, 259] width 7 height 7
radio input "true"
click at [284, 229] on input "Replacement Cost" at bounding box center [282, 228] width 7 height 7
radio input "true"
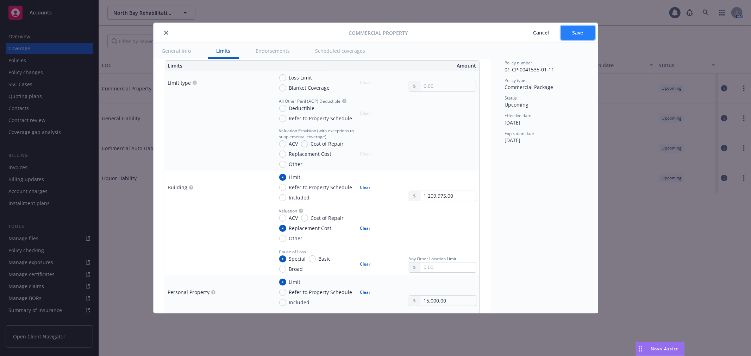
click at [569, 36] on button "Save" at bounding box center [578, 33] width 34 height 14
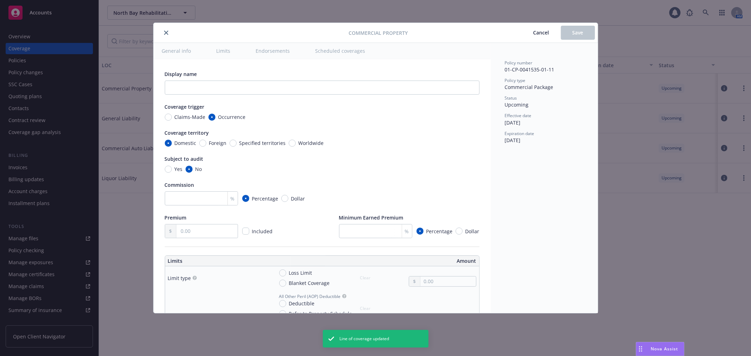
type input "2,617.00"
radio input "true"
click at [165, 32] on icon "close" at bounding box center [166, 33] width 4 height 4
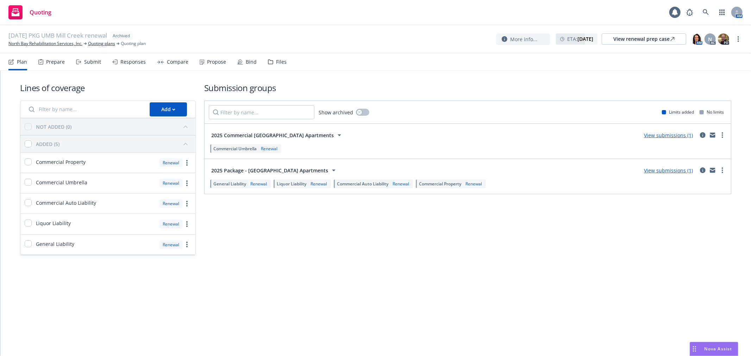
click at [276, 60] on div "Files" at bounding box center [281, 62] width 11 height 6
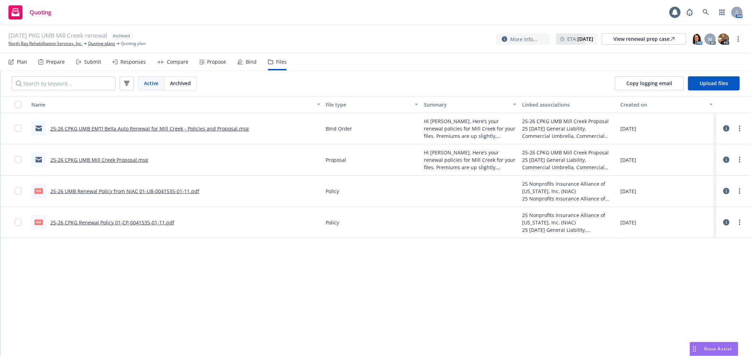
click at [123, 62] on div "Responses" at bounding box center [132, 62] width 25 height 6
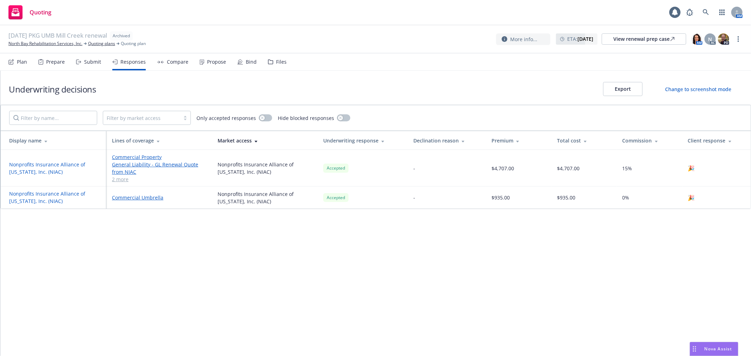
click at [89, 62] on div "Submit" at bounding box center [92, 62] width 17 height 6
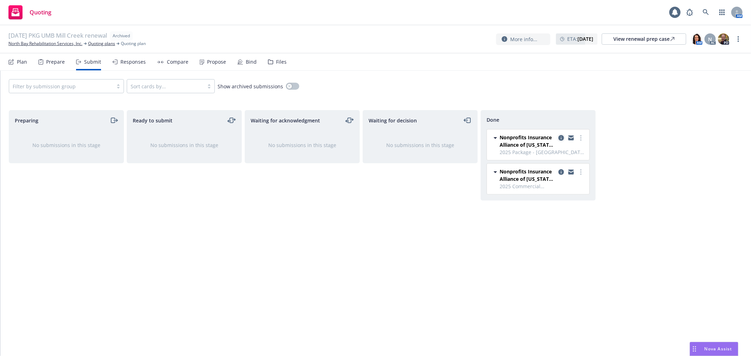
click at [560, 136] on icon "copy logging email" at bounding box center [562, 138] width 6 height 6
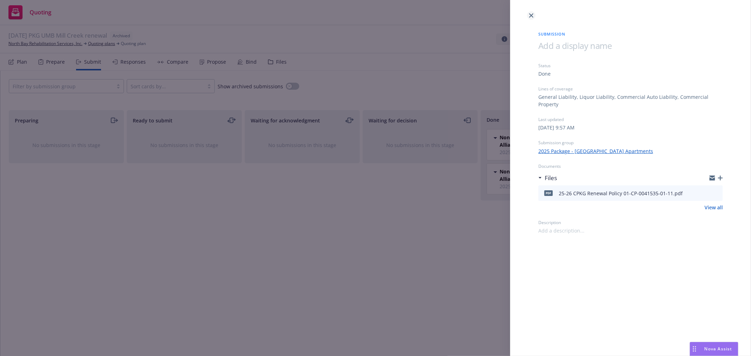
click at [530, 17] on icon "close" at bounding box center [531, 15] width 4 height 4
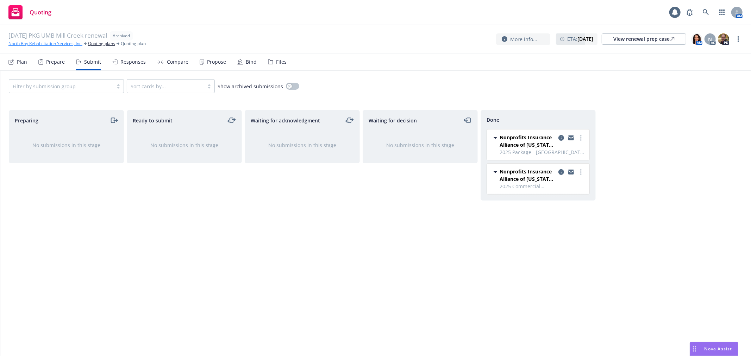
click at [49, 44] on link "North Bay Rehabilitation Services, Inc." at bounding box center [45, 44] width 74 height 6
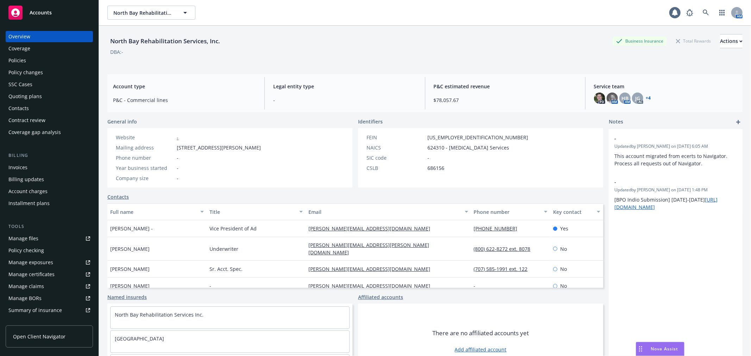
click at [46, 63] on div "Policies" at bounding box center [49, 60] width 82 height 11
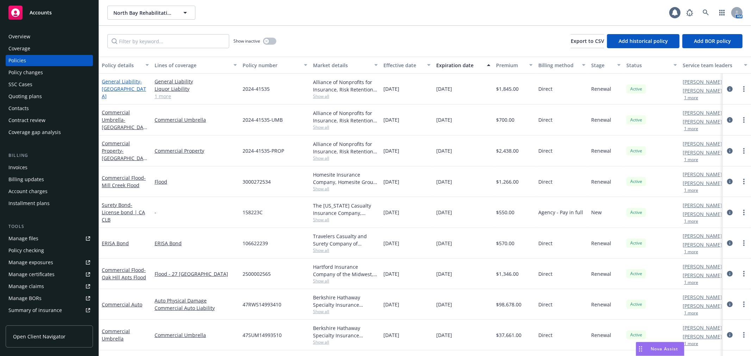
click at [113, 93] on span "- [GEOGRAPHIC_DATA] Apartments" at bounding box center [124, 88] width 44 height 21
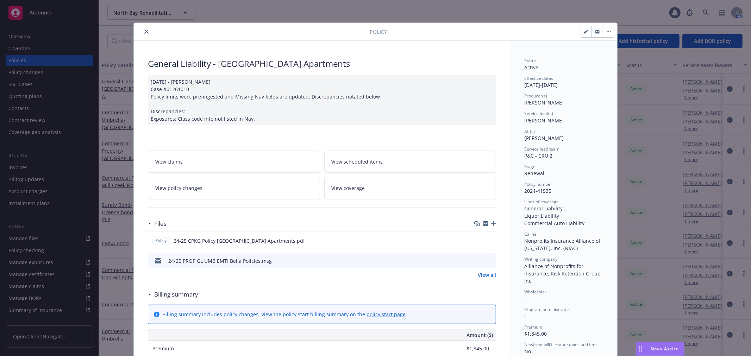
click at [144, 32] on icon "close" at bounding box center [146, 32] width 4 height 4
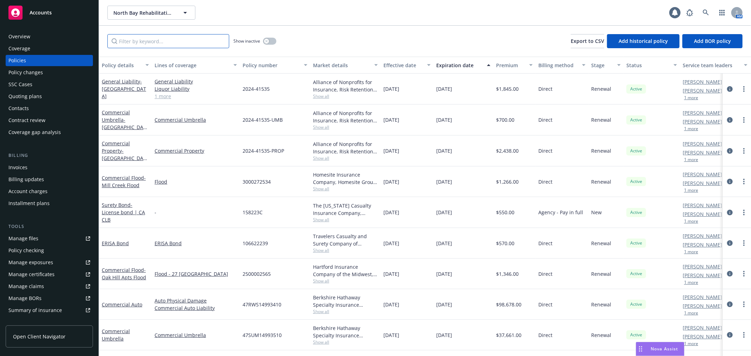
click at [135, 38] on input "Filter by keyword..." at bounding box center [168, 41] width 122 height 14
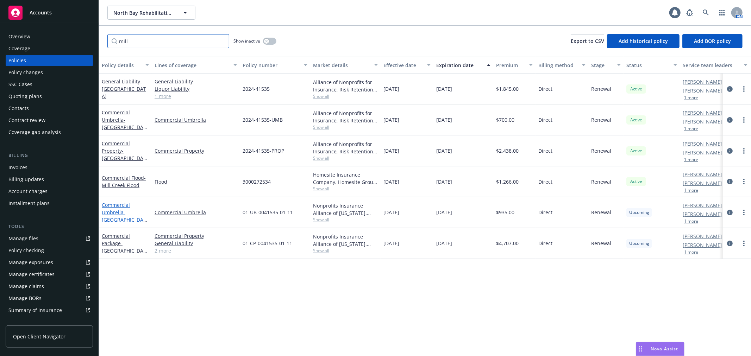
type input "mill"
click at [118, 220] on span "- [GEOGRAPHIC_DATA] Apartments" at bounding box center [124, 219] width 45 height 21
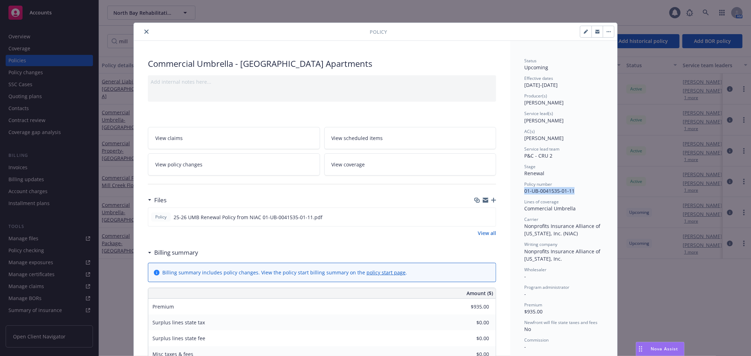
drag, startPoint x: 523, startPoint y: 190, endPoint x: 576, endPoint y: 190, distance: 53.5
click at [576, 190] on div "Policy number 01-UB-0041535-01-11" at bounding box center [563, 187] width 79 height 13
copy span "01-UB-0041535-01-11"
click at [144, 31] on icon "close" at bounding box center [146, 32] width 4 height 4
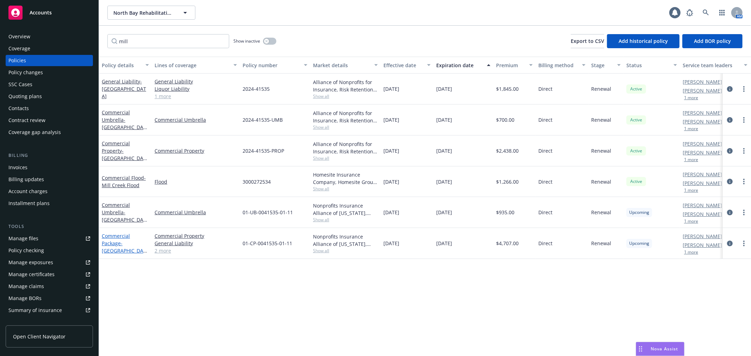
click at [118, 244] on link "Commercial Package - Mill Creek Apartments" at bounding box center [124, 247] width 44 height 29
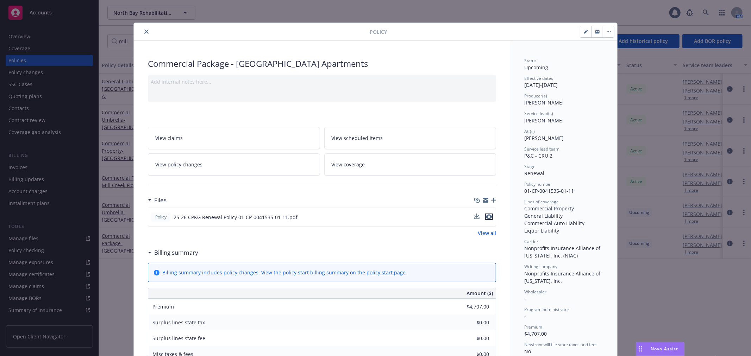
click at [488, 219] on icon "preview file" at bounding box center [489, 217] width 6 height 5
click at [144, 31] on icon "close" at bounding box center [146, 32] width 4 height 4
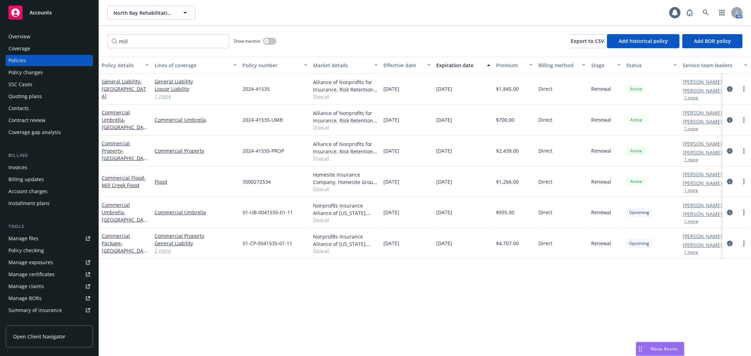
click at [44, 243] on link "Manage files" at bounding box center [49, 238] width 87 height 11
click at [57, 250] on div "Policy checking" at bounding box center [49, 250] width 82 height 11
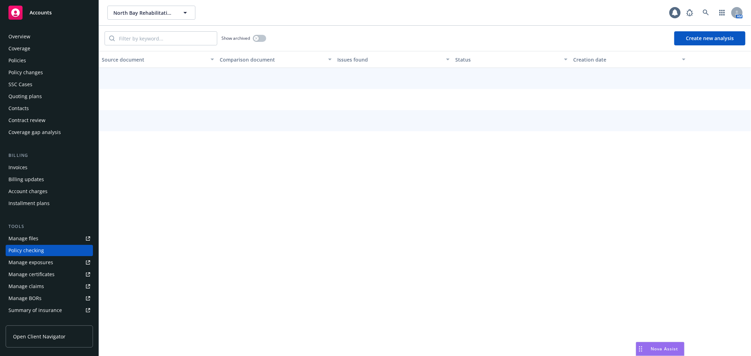
scroll to position [61, 0]
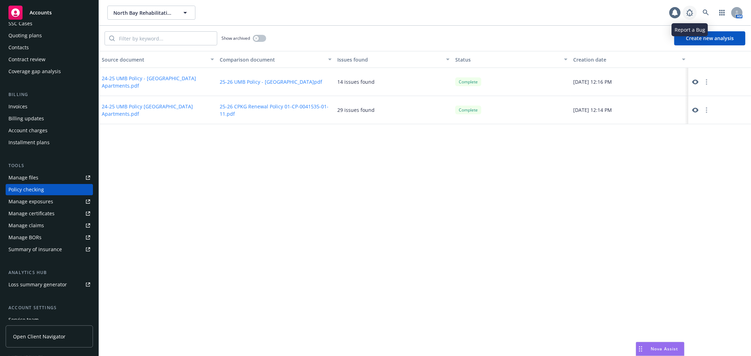
click at [692, 12] on icon at bounding box center [690, 12] width 7 height 7
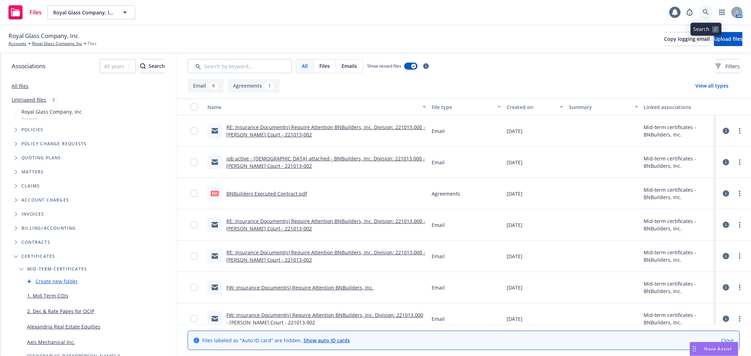
click at [704, 12] on icon at bounding box center [706, 12] width 6 height 6
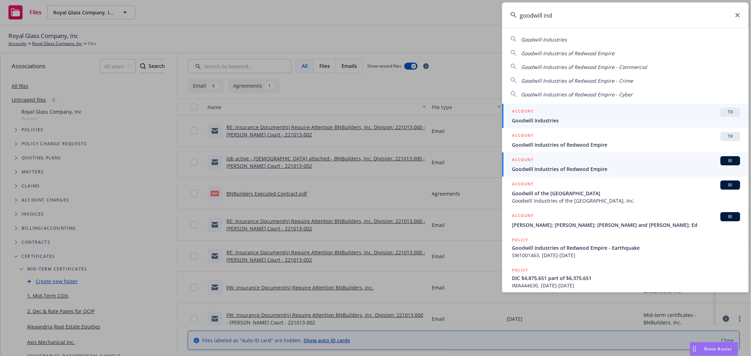
type input "goodwill ind"
click at [585, 166] on span "Goodwill Industries of Redwood Empire" at bounding box center [626, 169] width 228 height 7
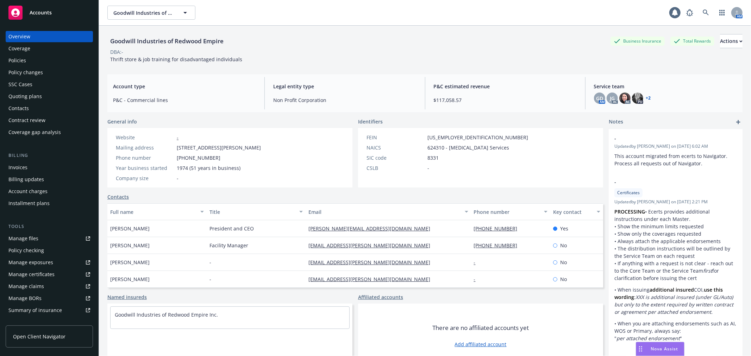
click at [30, 58] on div "Policies" at bounding box center [49, 60] width 82 height 11
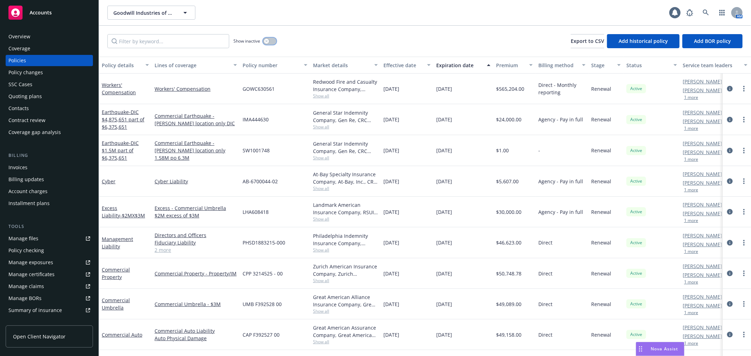
click at [272, 41] on button "button" at bounding box center [269, 41] width 13 height 7
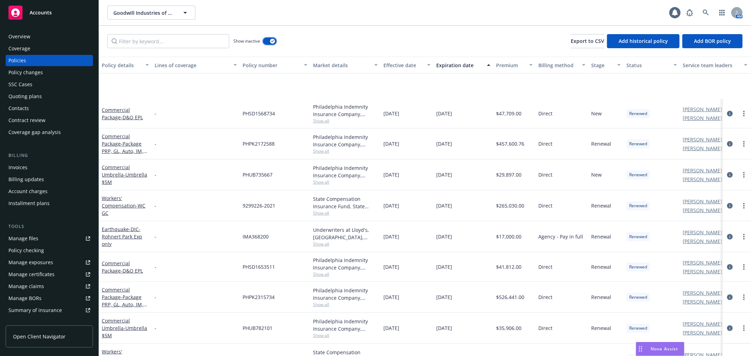
scroll to position [391, 0]
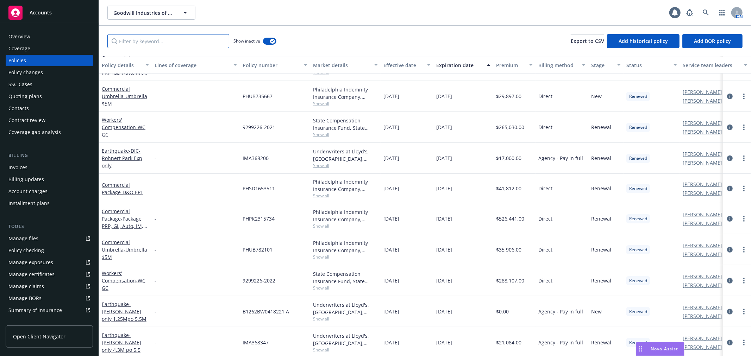
click at [216, 43] on input "Filter by keyword..." at bounding box center [168, 41] width 122 height 14
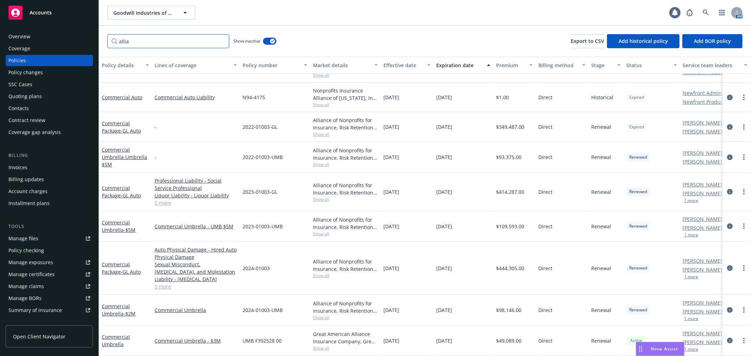
scroll to position [0, 0]
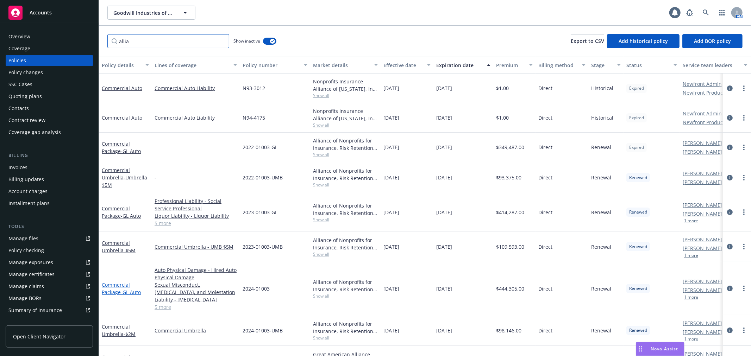
type input "allia"
click at [111, 283] on link "Commercial Package - GL Auto" at bounding box center [121, 289] width 39 height 14
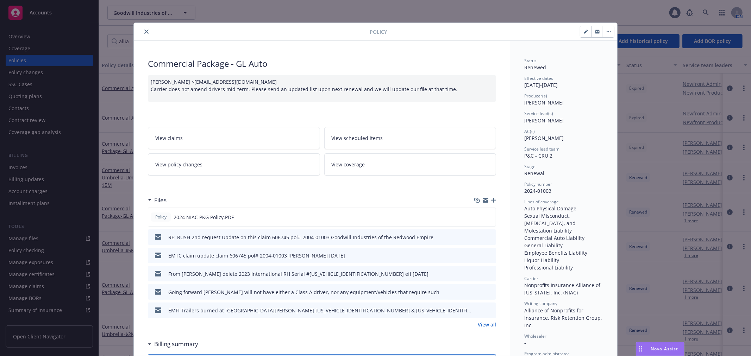
click at [481, 324] on link "View all" at bounding box center [487, 324] width 18 height 7
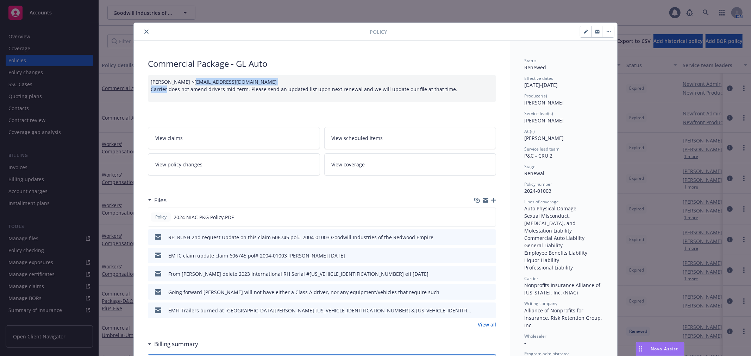
drag, startPoint x: 186, startPoint y: 82, endPoint x: 278, endPoint y: 81, distance: 91.6
click at [278, 81] on div "[PERSON_NAME] <[EMAIL_ADDRESS][DOMAIN_NAME] Carrier does not amend drivers mid-…" at bounding box center [322, 88] width 348 height 26
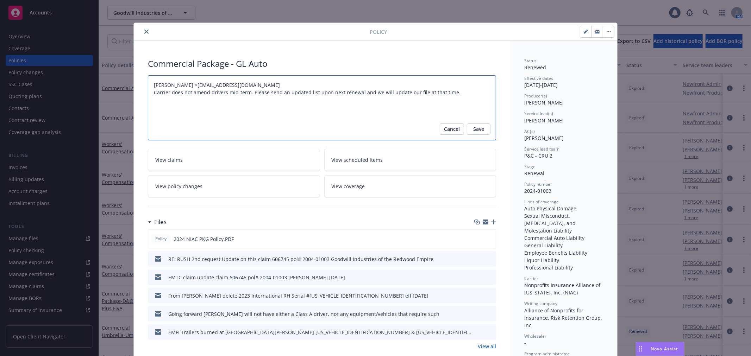
drag, startPoint x: 278, startPoint y: 81, endPoint x: 203, endPoint y: 82, distance: 74.7
click at [203, 82] on textarea "[PERSON_NAME] <[EMAIL_ADDRESS][DOMAIN_NAME] Carrier does not amend drivers mid-…" at bounding box center [322, 107] width 348 height 65
drag, startPoint x: 191, startPoint y: 85, endPoint x: 283, endPoint y: 82, distance: 91.3
click at [283, 82] on textarea "[PERSON_NAME] <[EMAIL_ADDRESS][DOMAIN_NAME] Carrier does not amend drivers mid-…" at bounding box center [322, 107] width 348 height 65
drag, startPoint x: 142, startPoint y: 29, endPoint x: 142, endPoint y: 24, distance: 5.6
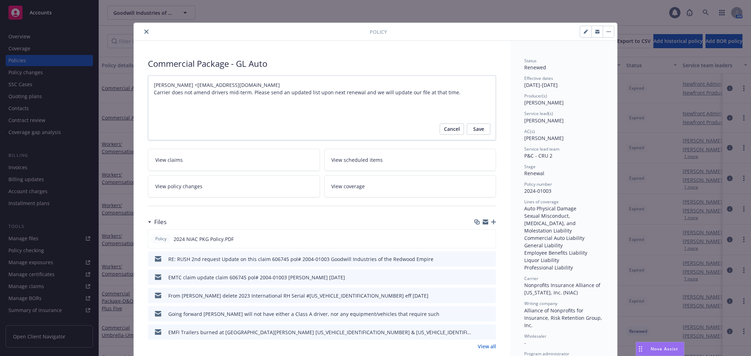
click at [144, 30] on icon "close" at bounding box center [146, 32] width 4 height 4
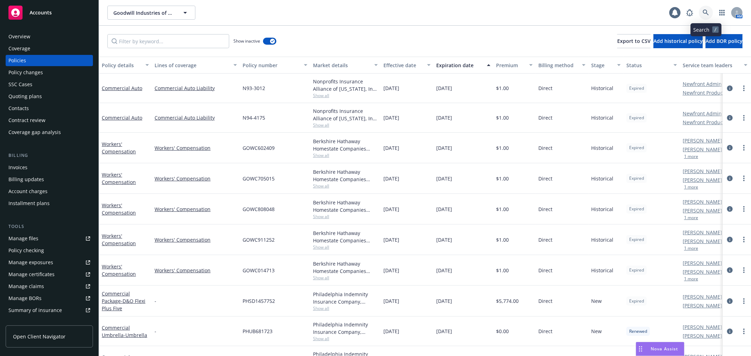
click at [709, 13] on icon at bounding box center [706, 13] width 6 height 6
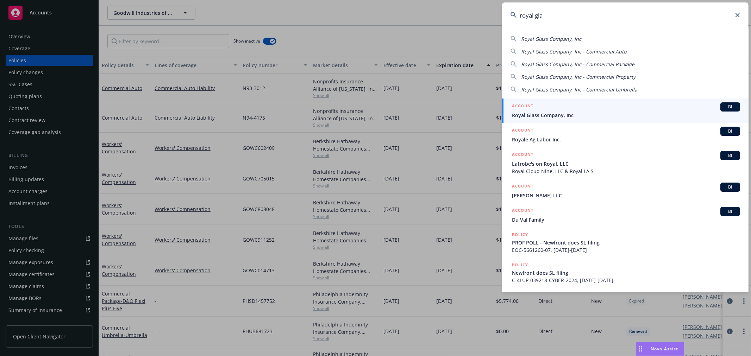
type input "royal gla"
click at [561, 117] on span "Royal Glass Company, Inc" at bounding box center [626, 115] width 228 height 7
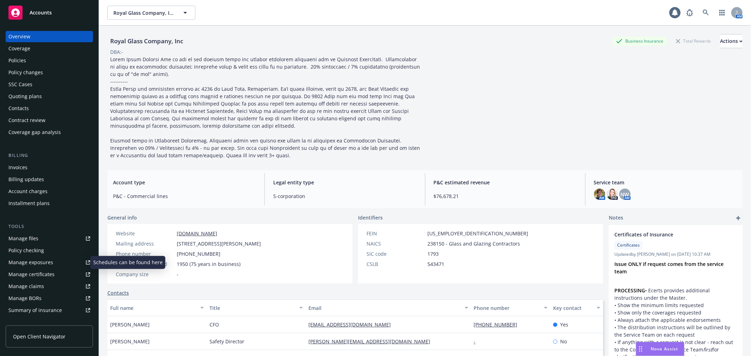
click at [59, 267] on link "Manage exposures" at bounding box center [49, 262] width 87 height 11
click at [52, 272] on div "Manage certificates" at bounding box center [31, 274] width 46 height 11
click at [704, 14] on link at bounding box center [706, 13] width 14 height 14
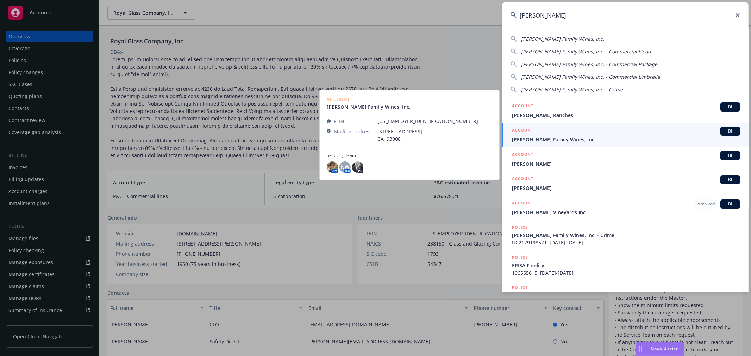
type input "[PERSON_NAME]"
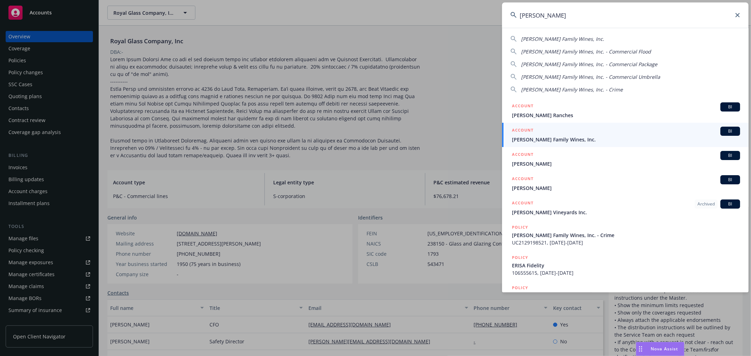
click at [607, 135] on div "ACCOUNT BI" at bounding box center [626, 131] width 228 height 9
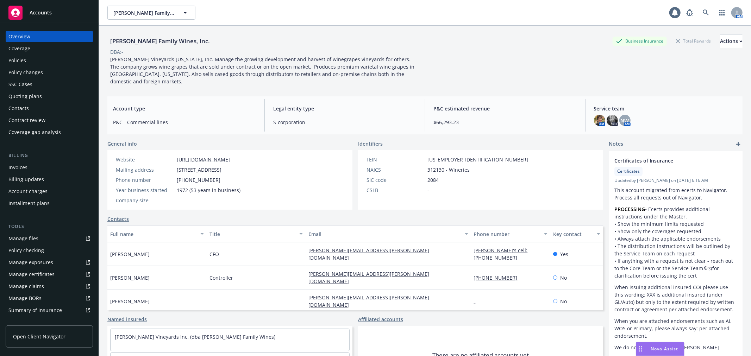
click at [62, 236] on link "Manage files" at bounding box center [49, 238] width 87 height 11
click at [703, 12] on icon at bounding box center [706, 13] width 6 height 6
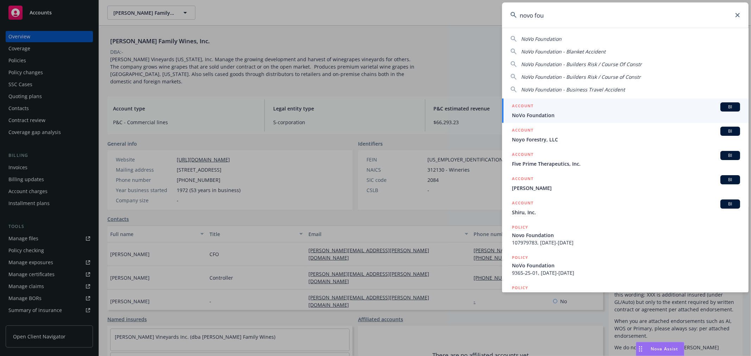
type input "novo fou"
click at [553, 110] on div "ACCOUNT BI" at bounding box center [626, 107] width 228 height 9
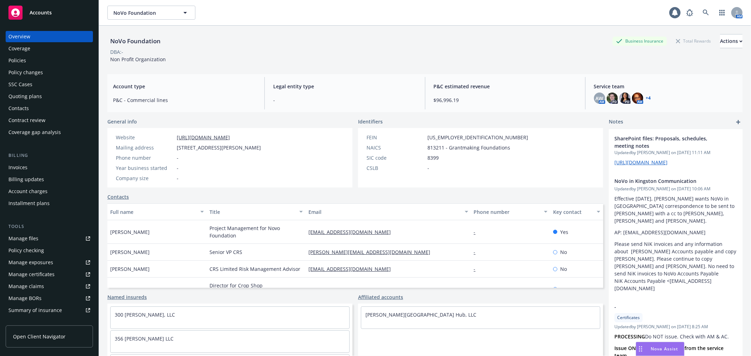
click at [66, 69] on div "Policy changes" at bounding box center [49, 72] width 82 height 11
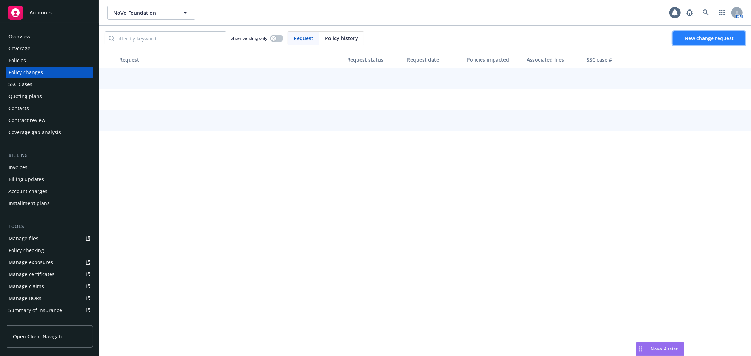
click at [694, 41] on span "New change request" at bounding box center [709, 38] width 49 height 7
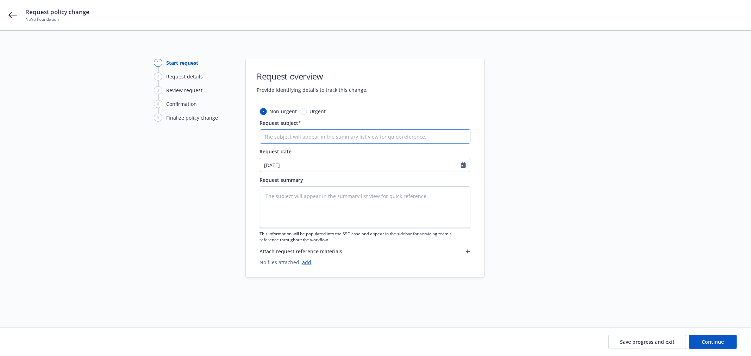
click at [309, 135] on input "Request subject*" at bounding box center [365, 137] width 211 height 14
type textarea "x"
type input "2"
type textarea "x"
type input "25"
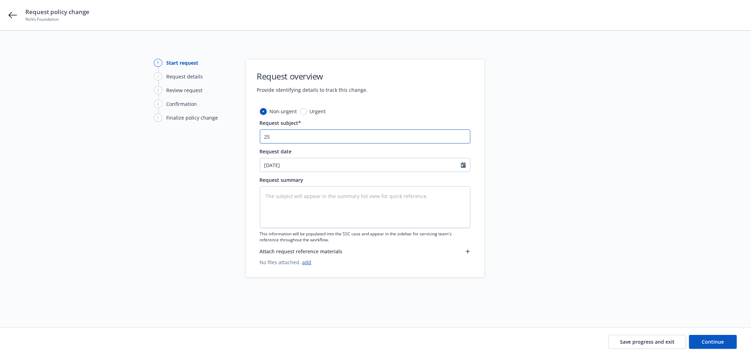
type textarea "x"
type input "25-"
type textarea "x"
type input "25-2"
type textarea "x"
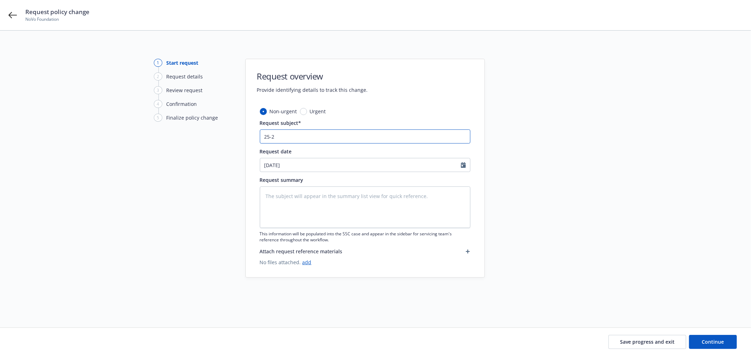
type input "25-26"
type textarea "x"
type input "25-26"
type textarea "x"
type input "25-26 A"
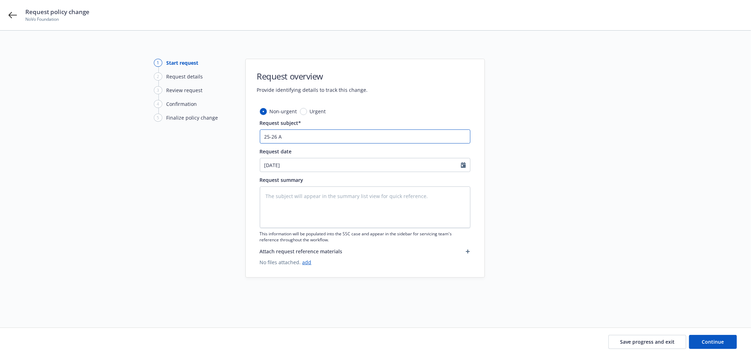
type textarea "x"
type input "25-26 Aut"
type textarea "x"
type input "25-26 Auty"
type textarea "x"
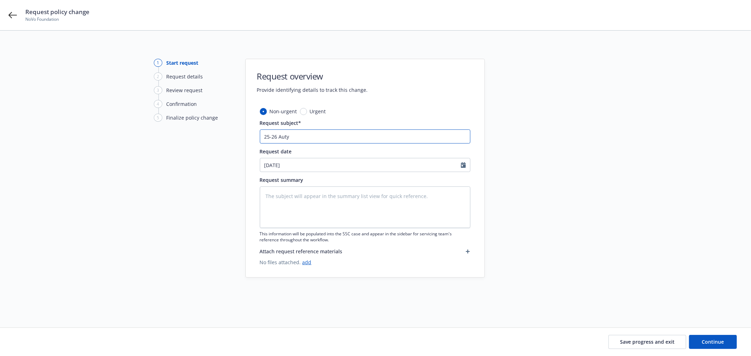
type input "25-26 Autyo"
type textarea "x"
type input "25-26 Auty"
type textarea "x"
type input "25-26 Aut"
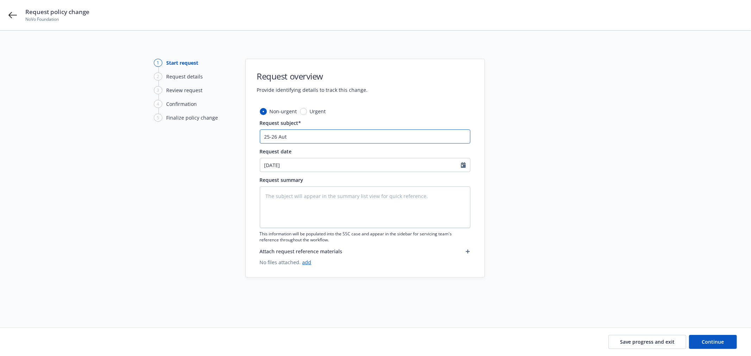
type textarea "x"
type input "25-26 Auto"
type textarea "x"
type input "25-26 Auto"
paste input "Milestone Mill new delivery truck"
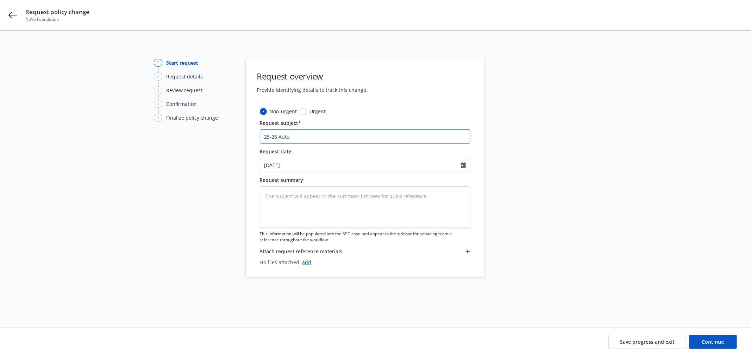
type textarea "x"
type input "25-26 Auto Milestone Mill new delivery truck"
click at [294, 137] on input "25-26 Auto Milestone Mill new delivery truck" at bounding box center [365, 137] width 211 height 14
click at [291, 138] on input "25-26 Auto Milestone Mill new delivery truck" at bounding box center [365, 137] width 211 height 14
click at [327, 134] on input "25-26 Auto Milestone Mill new delivery truck" at bounding box center [365, 137] width 211 height 14
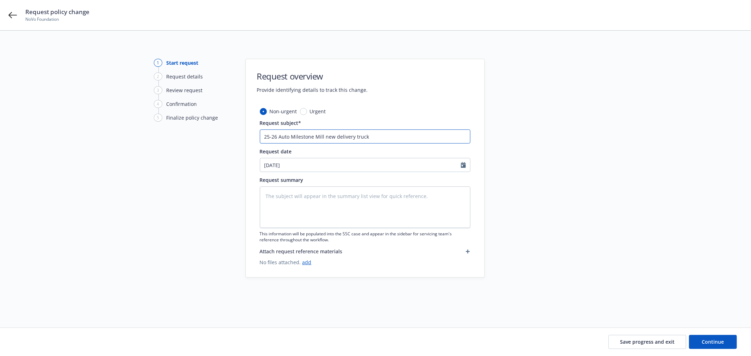
click at [325, 134] on input "25-26 Auto Milestone Mill new delivery truck" at bounding box center [365, 137] width 211 height 14
type textarea "x"
type input "25-26 Auto Milestone Mill bnew delivery truck"
type textarea "x"
type input "25-26 Auto Milestone Mill bunew delivery truck"
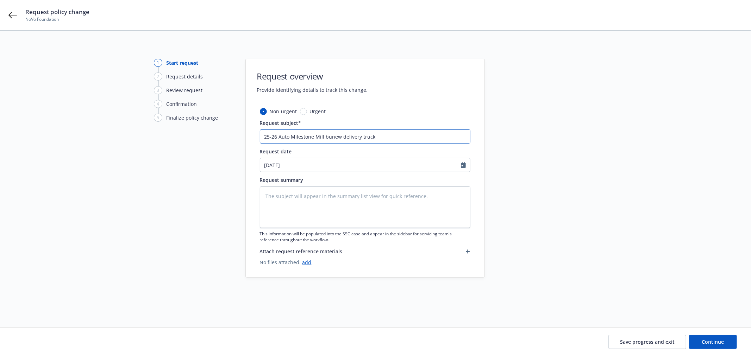
type textarea "x"
type input "25-26 Auto Milestone Mill buynew delivery truck"
type textarea "x"
type input "25-26 Auto Milestone Mill buyinew delivery truck"
type textarea "x"
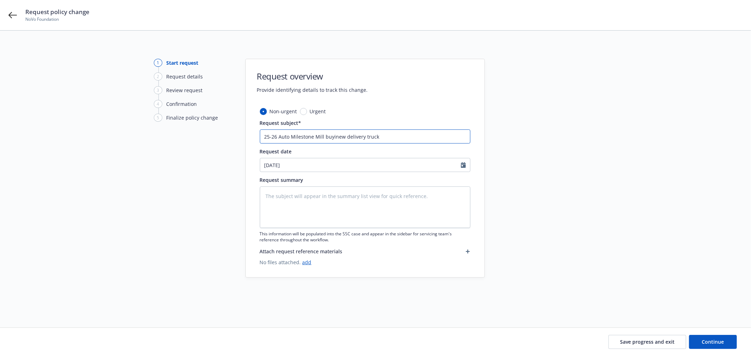
type input "25-26 Auto Milestone Mill buyinnew delivery truck"
type textarea "x"
type input "25-26 Auto Milestone Mill buyingnew delivery truck"
type textarea "x"
click at [418, 138] on input "25-26 Auto Milestone Mill buying new delivery truck" at bounding box center [365, 137] width 211 height 14
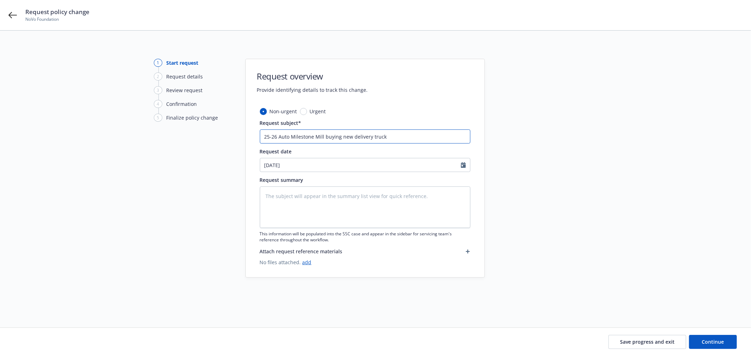
type input "25-26 Auto Milestone Mill buying new delivery truck"
click at [382, 197] on textarea at bounding box center [365, 208] width 211 height 42
paste textarea "25-26 Auto Milestone Mill buying new delivery truck"
type textarea "x"
type textarea "25-26 Auto Milestone Mill buying new delivery truck"
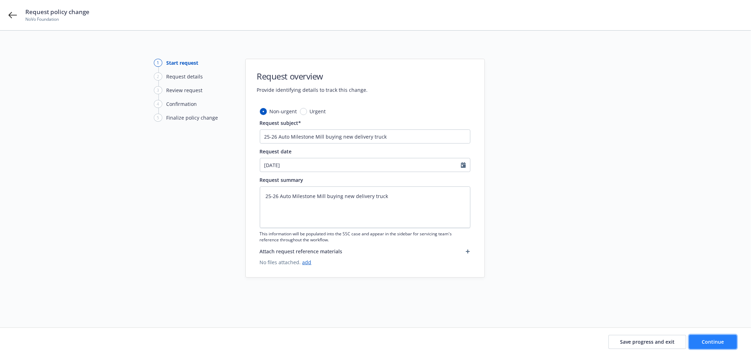
click at [725, 339] on button "Continue" at bounding box center [713, 342] width 48 height 14
type textarea "x"
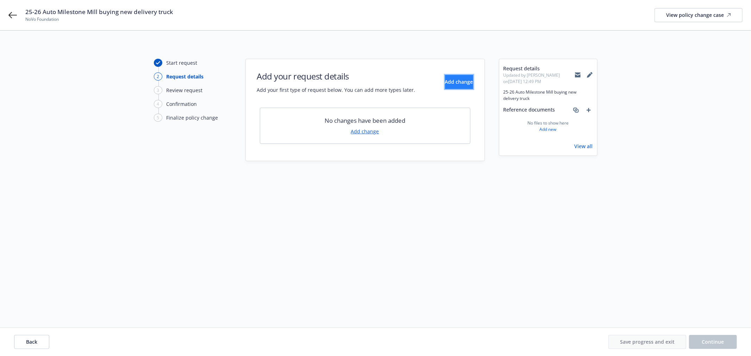
click at [445, 85] on span "Add change" at bounding box center [459, 82] width 28 height 7
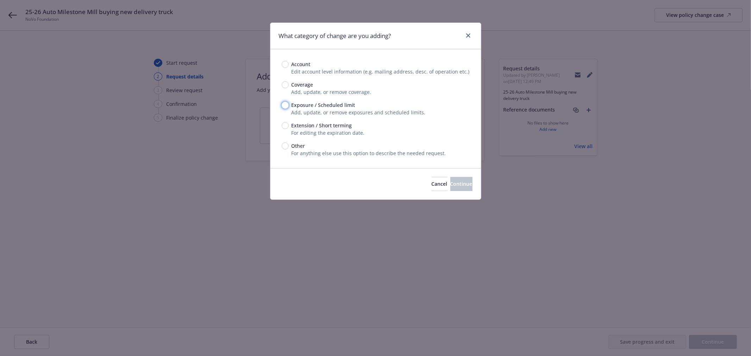
click at [285, 103] on input "Exposure / Scheduled limit" at bounding box center [285, 105] width 7 height 7
radio input "true"
click at [451, 186] on span "Continue" at bounding box center [462, 184] width 22 height 7
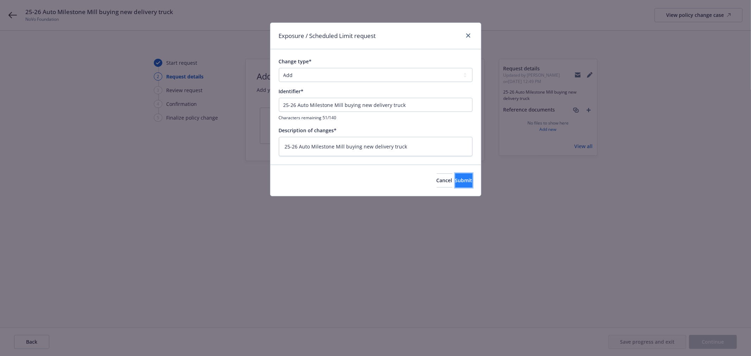
click at [455, 180] on span "Submit" at bounding box center [463, 180] width 17 height 7
type textarea "x"
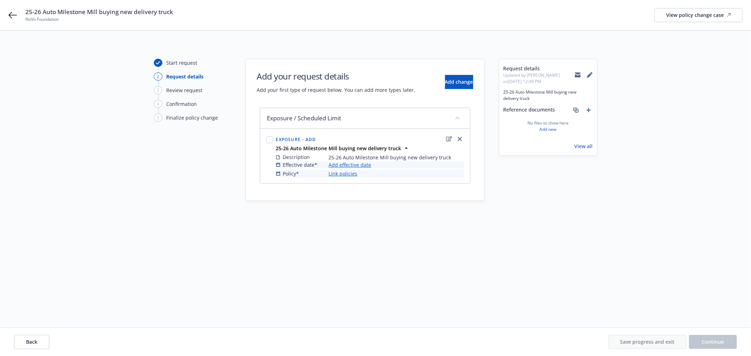
click at [357, 166] on link "Add effective date" at bounding box center [350, 164] width 43 height 7
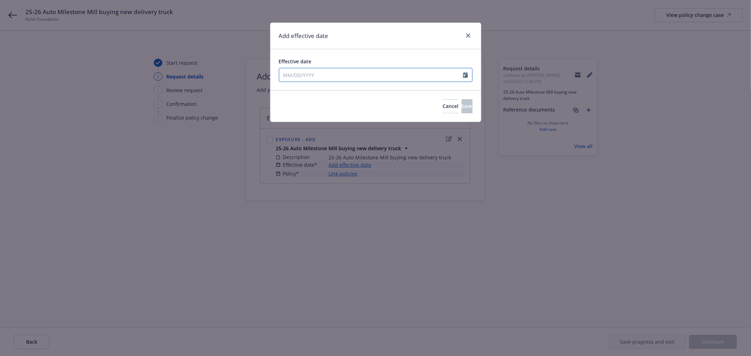
click at [337, 76] on input "Effective date" at bounding box center [371, 74] width 184 height 13
select select "9"
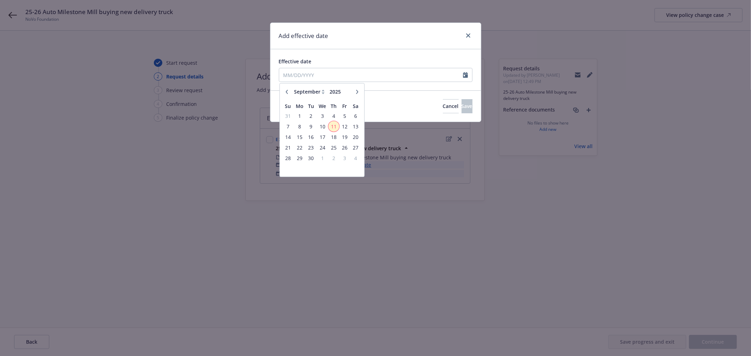
click at [332, 125] on span "11" at bounding box center [334, 126] width 10 height 9
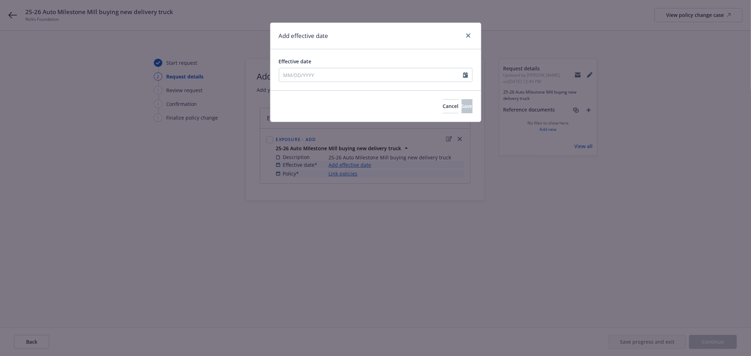
type input "[DATE]"
click at [462, 108] on span "Save" at bounding box center [467, 106] width 11 height 7
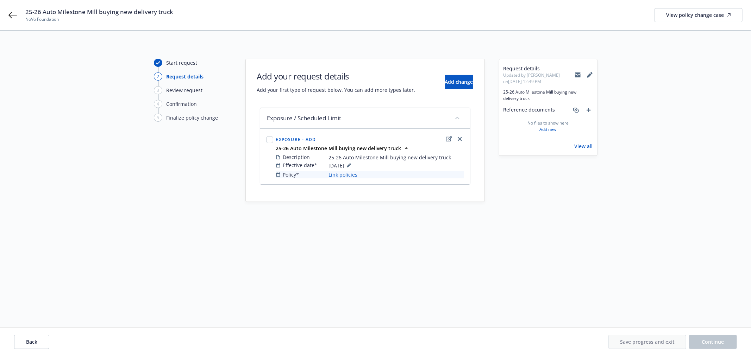
click at [348, 172] on link "Link policies" at bounding box center [343, 174] width 29 height 7
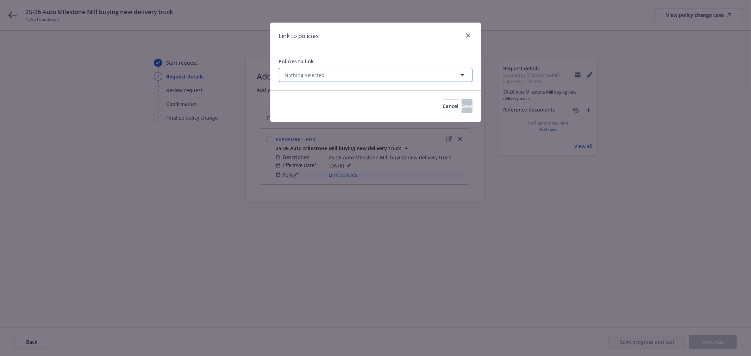
click at [355, 75] on button "Nothing selected" at bounding box center [376, 75] width 194 height 14
select select "ACTIVE"
type input "a"
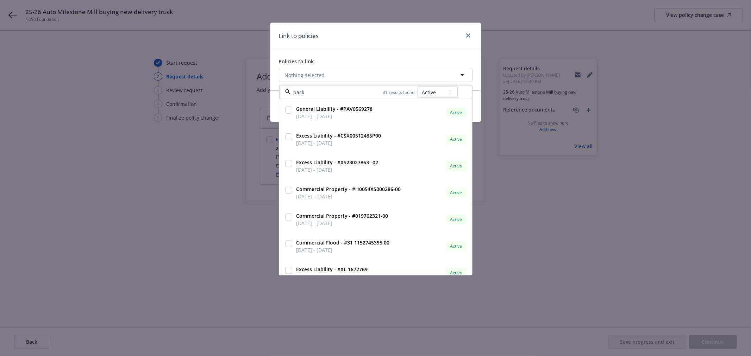
type input "packa"
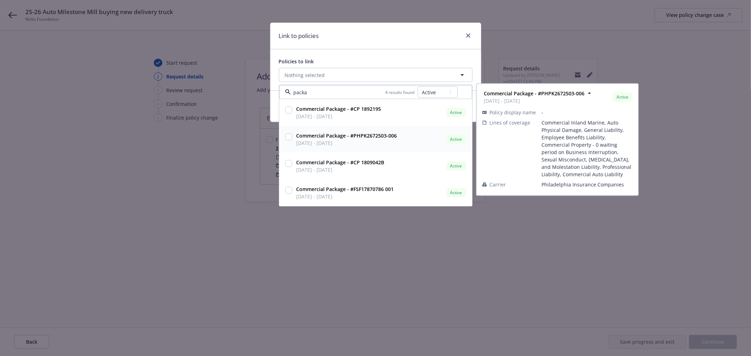
click at [290, 136] on input "checkbox" at bounding box center [288, 137] width 7 height 7
checkbox input "true"
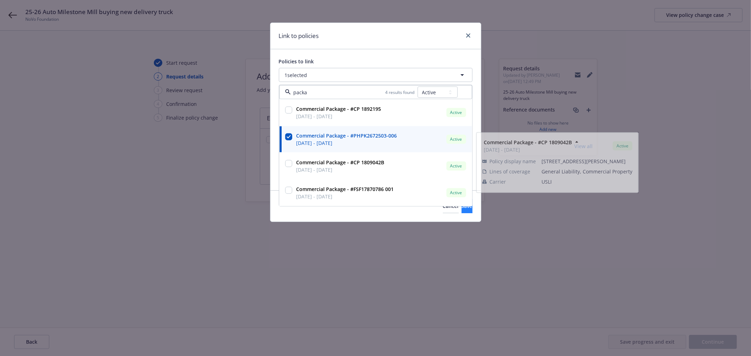
type input "packa"
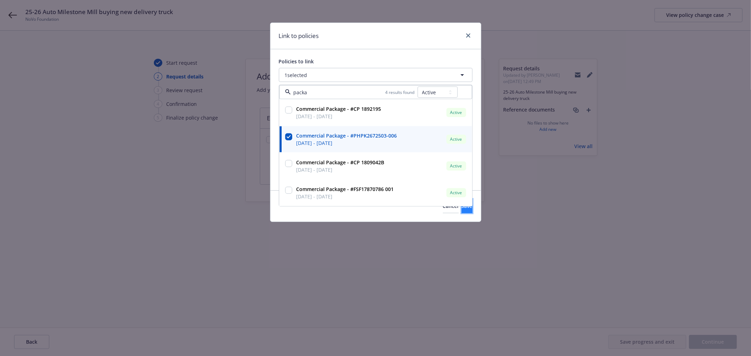
click at [462, 210] on button "Save" at bounding box center [467, 206] width 11 height 14
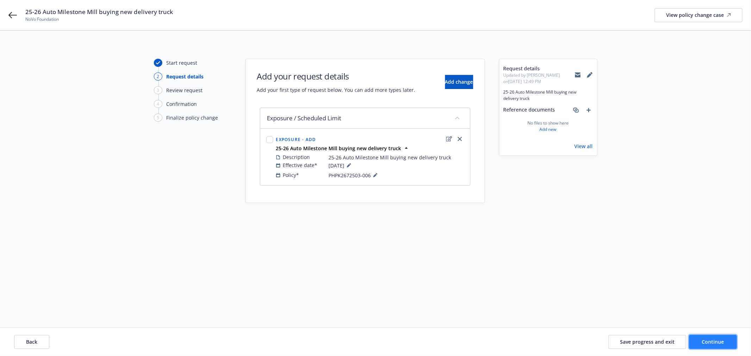
click at [724, 342] on span "Continue" at bounding box center [713, 342] width 22 height 7
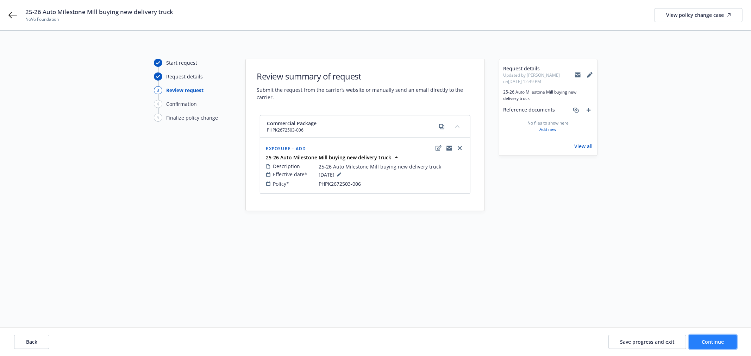
click at [719, 344] on span "Continue" at bounding box center [713, 342] width 22 height 7
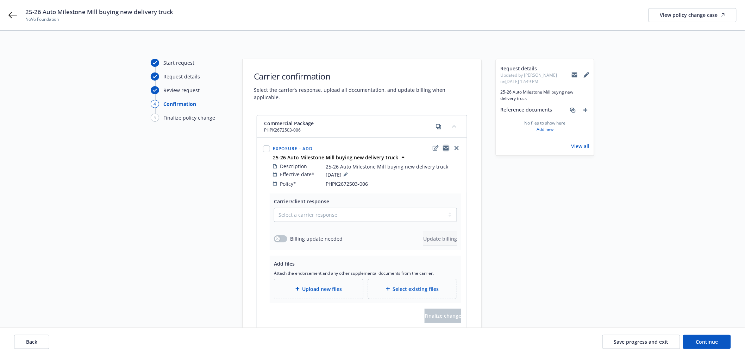
click at [447, 148] on icon "copyLogging" at bounding box center [446, 149] width 6 height 3
click at [631, 342] on span "Save progress and exit" at bounding box center [641, 342] width 55 height 7
